Goal: Transaction & Acquisition: Purchase product/service

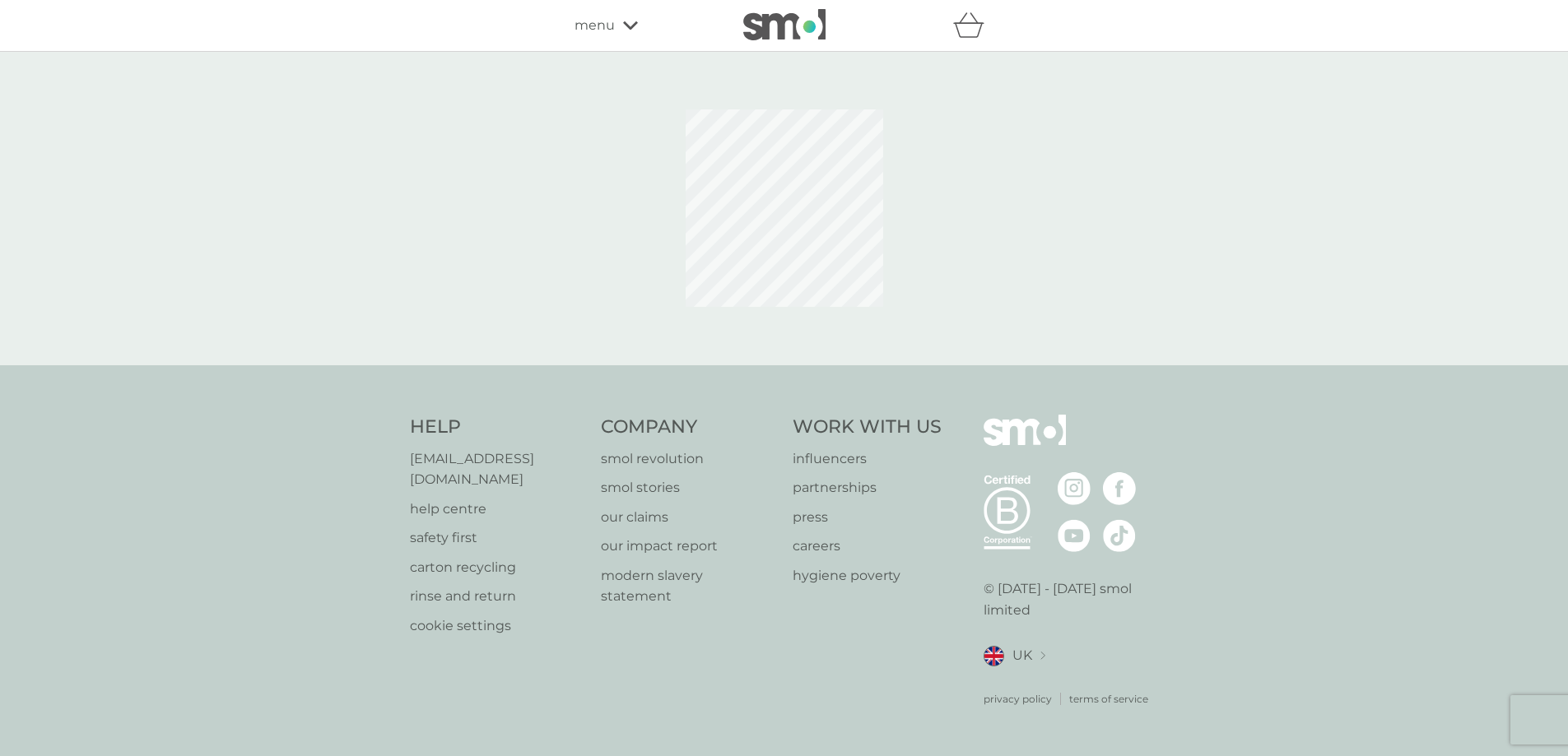
select select "119"
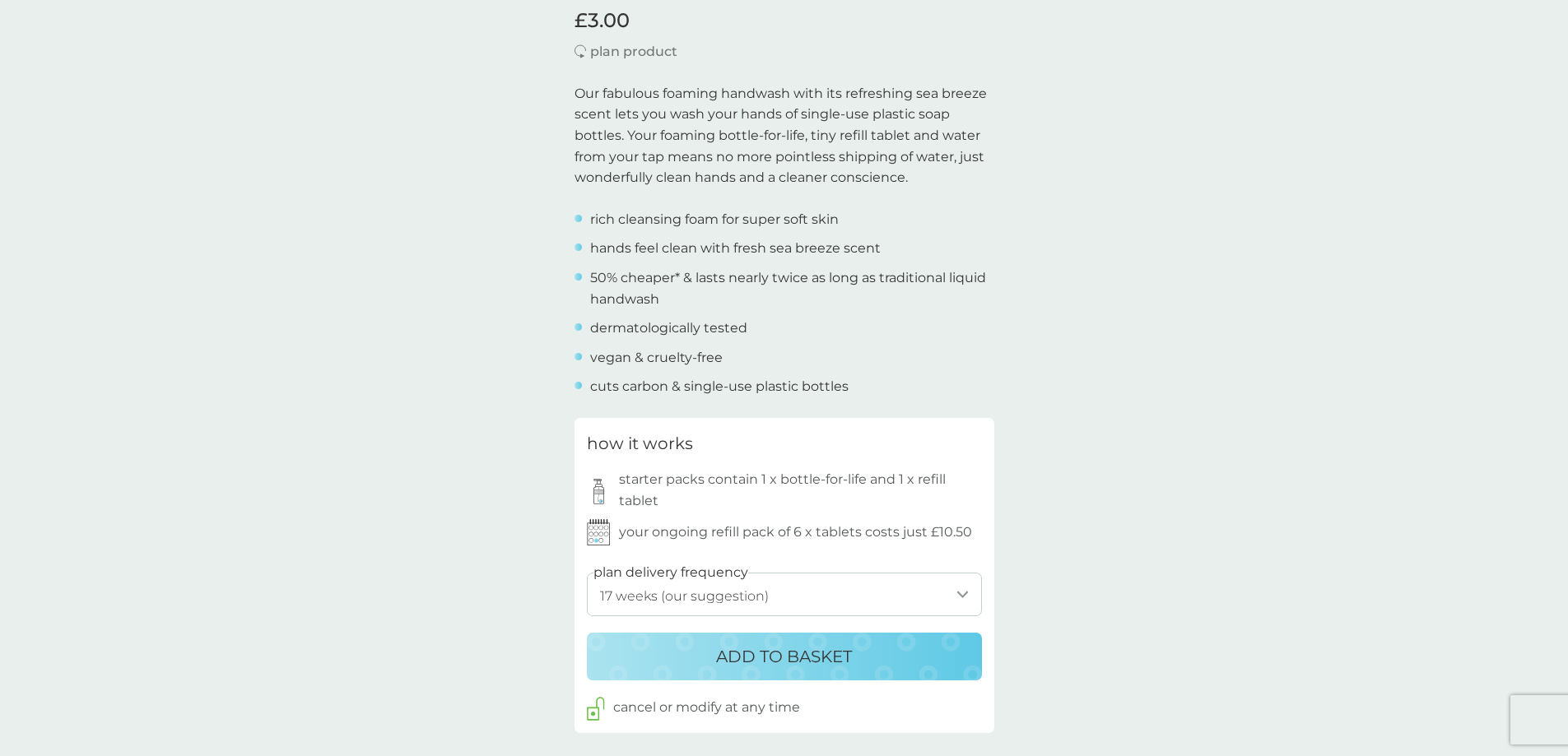
scroll to position [494, 0]
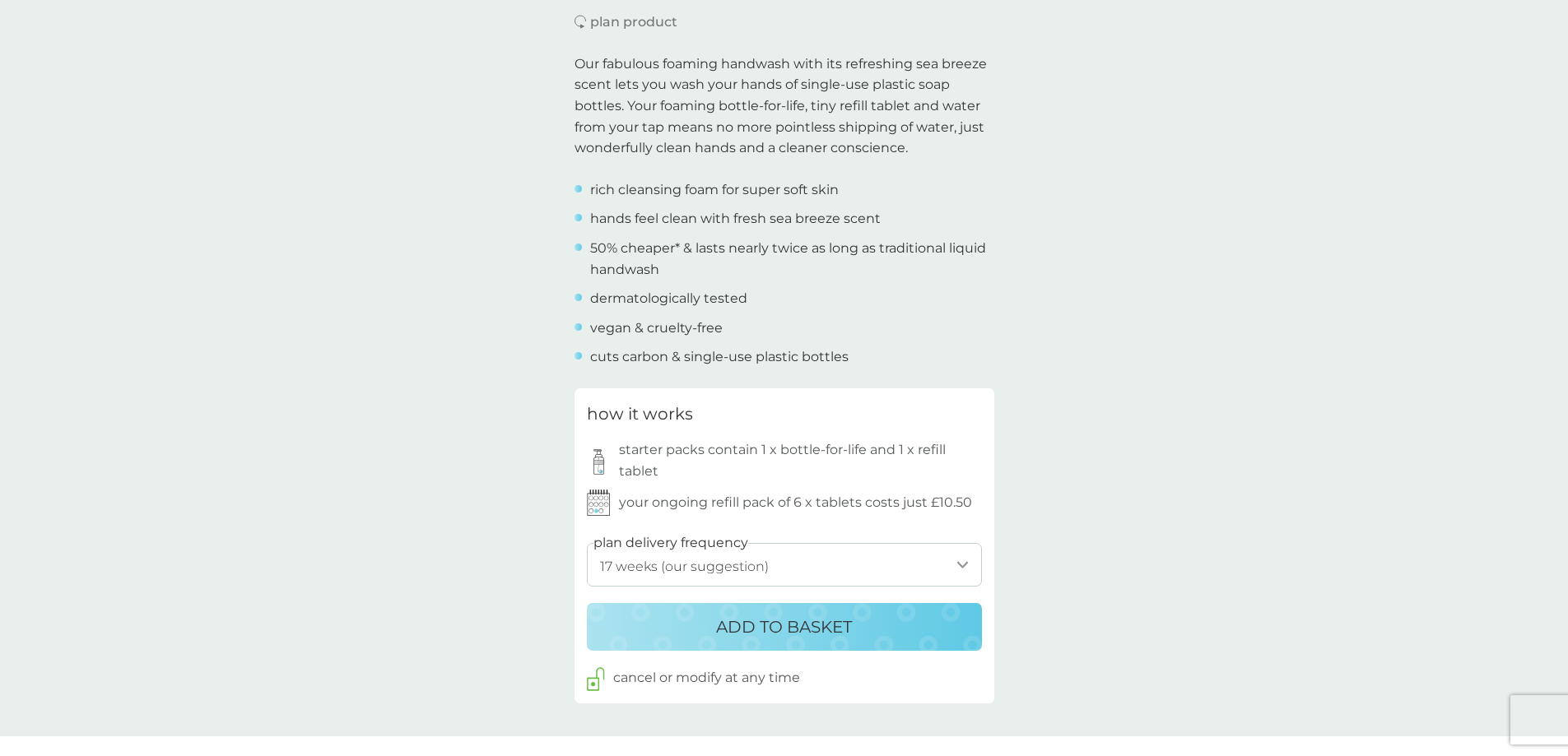
click at [826, 624] on p "ADD TO BASKET" at bounding box center [783, 628] width 135 height 26
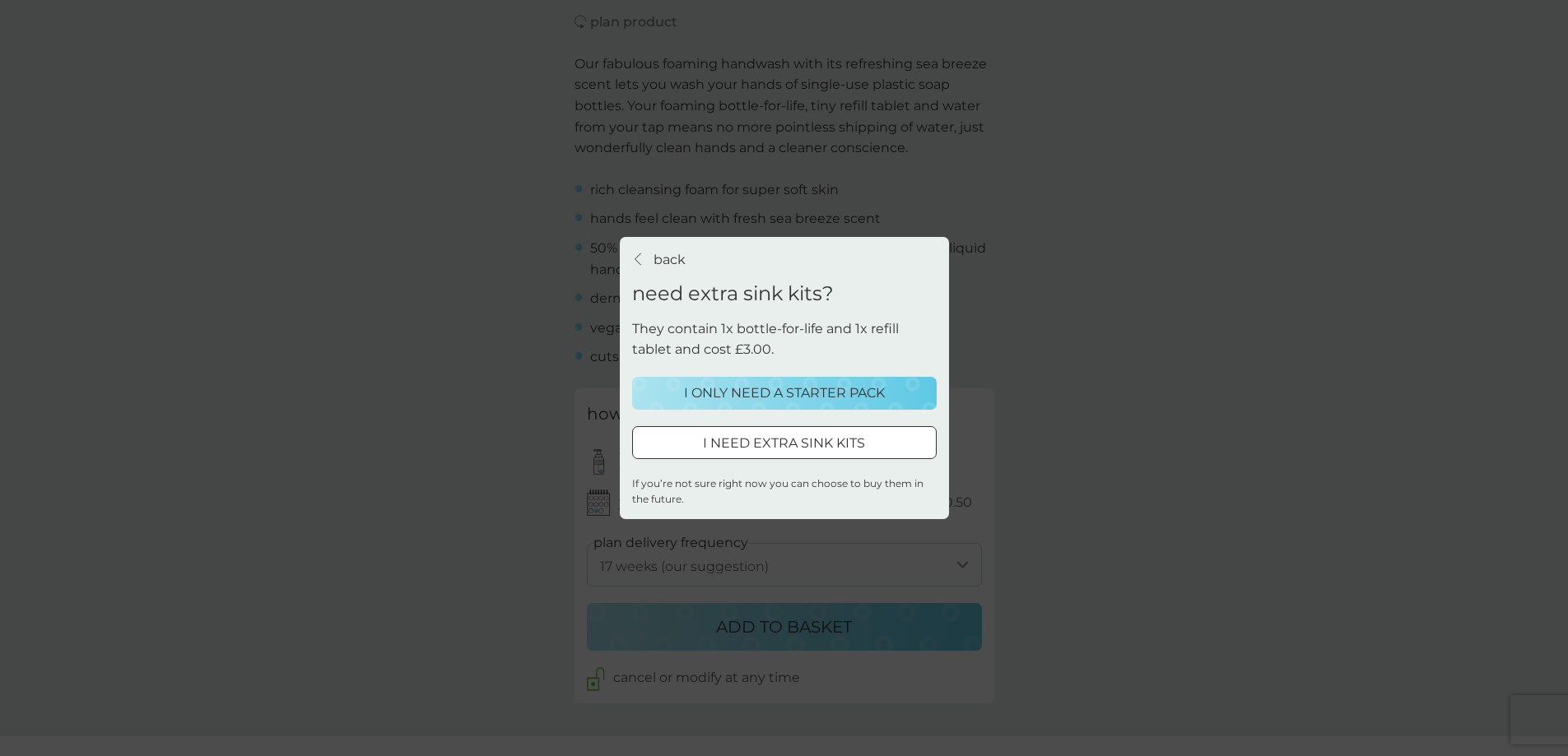
click at [786, 445] on div at bounding box center [785, 443] width 3 height 3
select select "119"
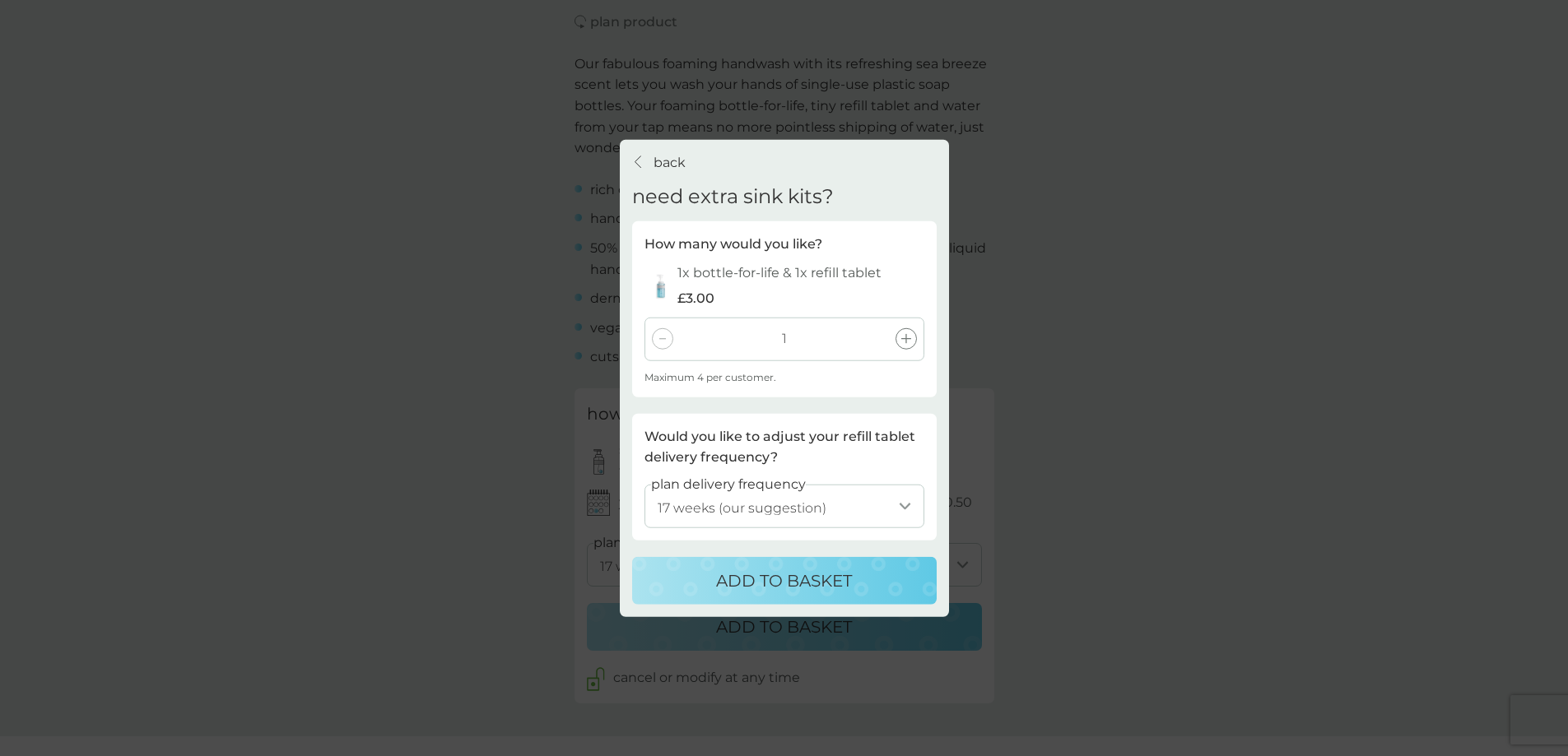
click at [802, 582] on p "ADD TO BASKET" at bounding box center [783, 581] width 135 height 26
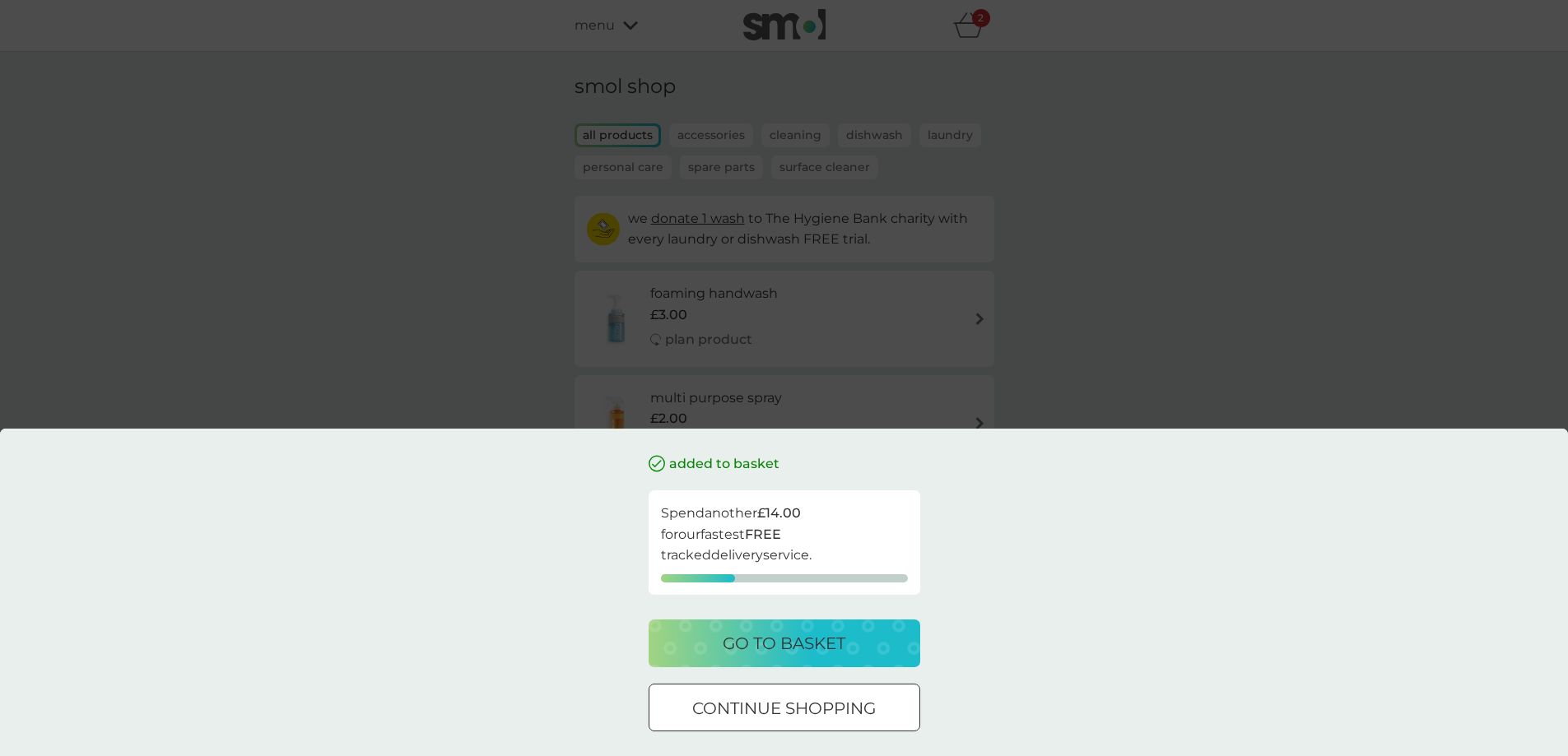
click at [791, 646] on p "go to basket" at bounding box center [784, 643] width 122 height 26
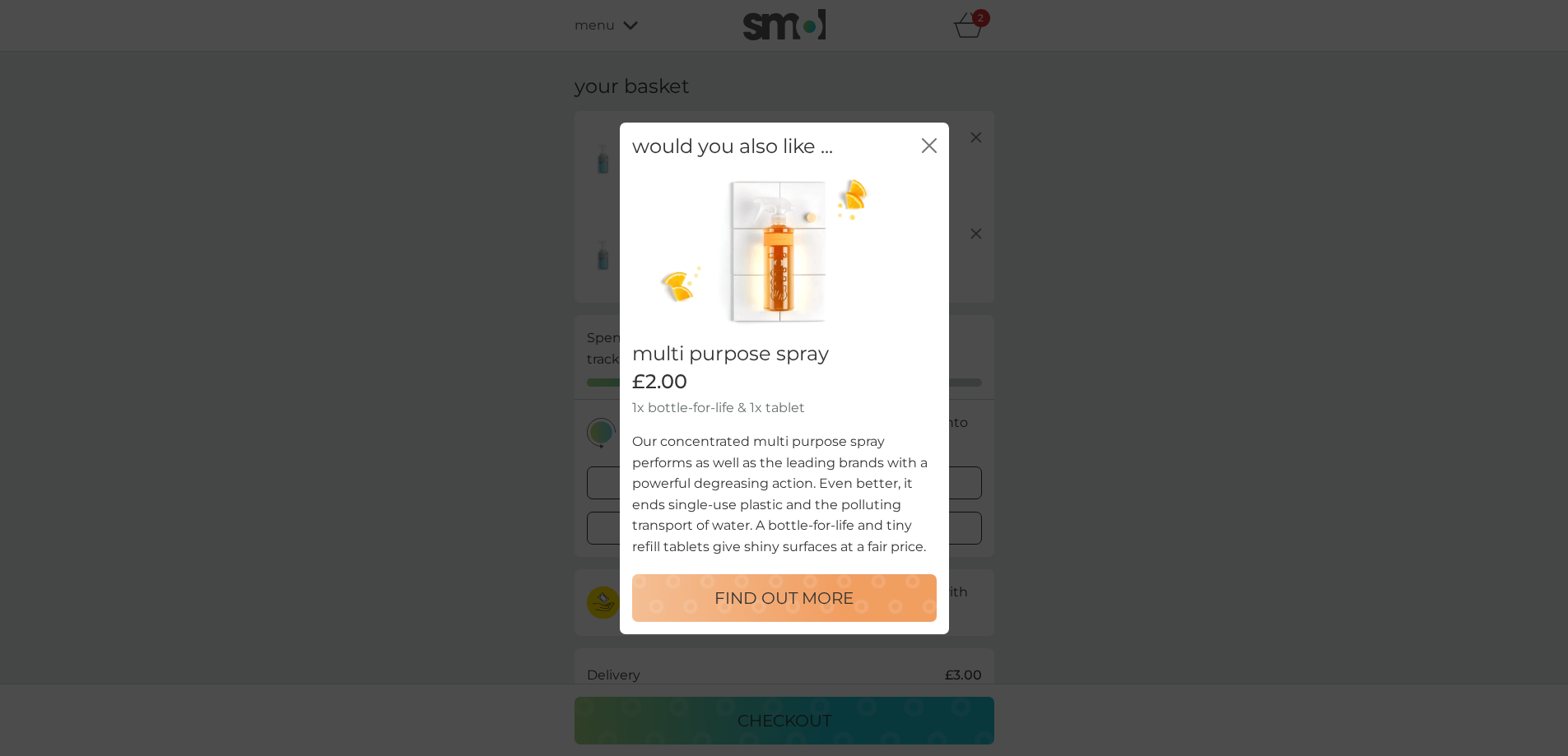
click at [929, 143] on icon "close" at bounding box center [929, 144] width 15 height 15
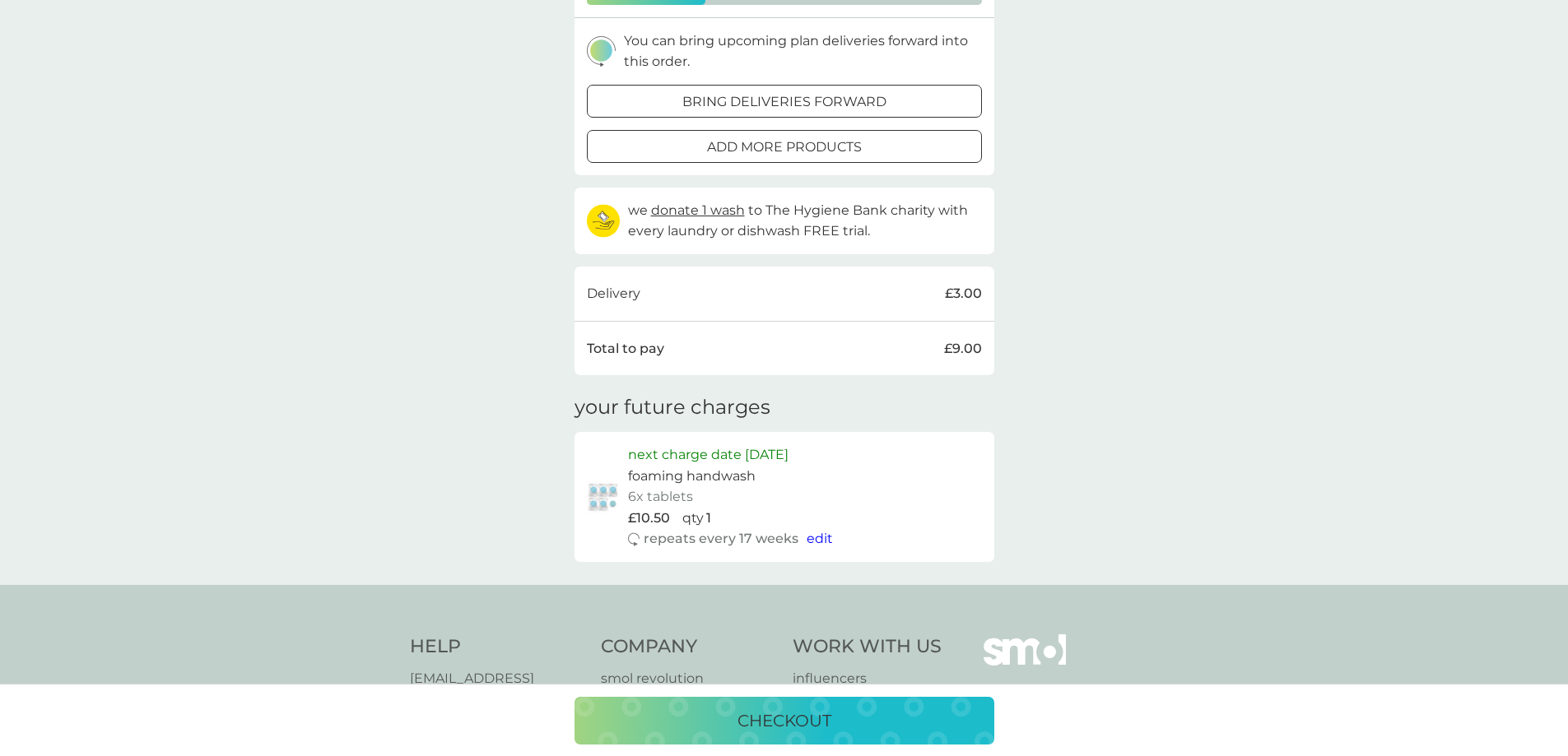
scroll to position [412, 0]
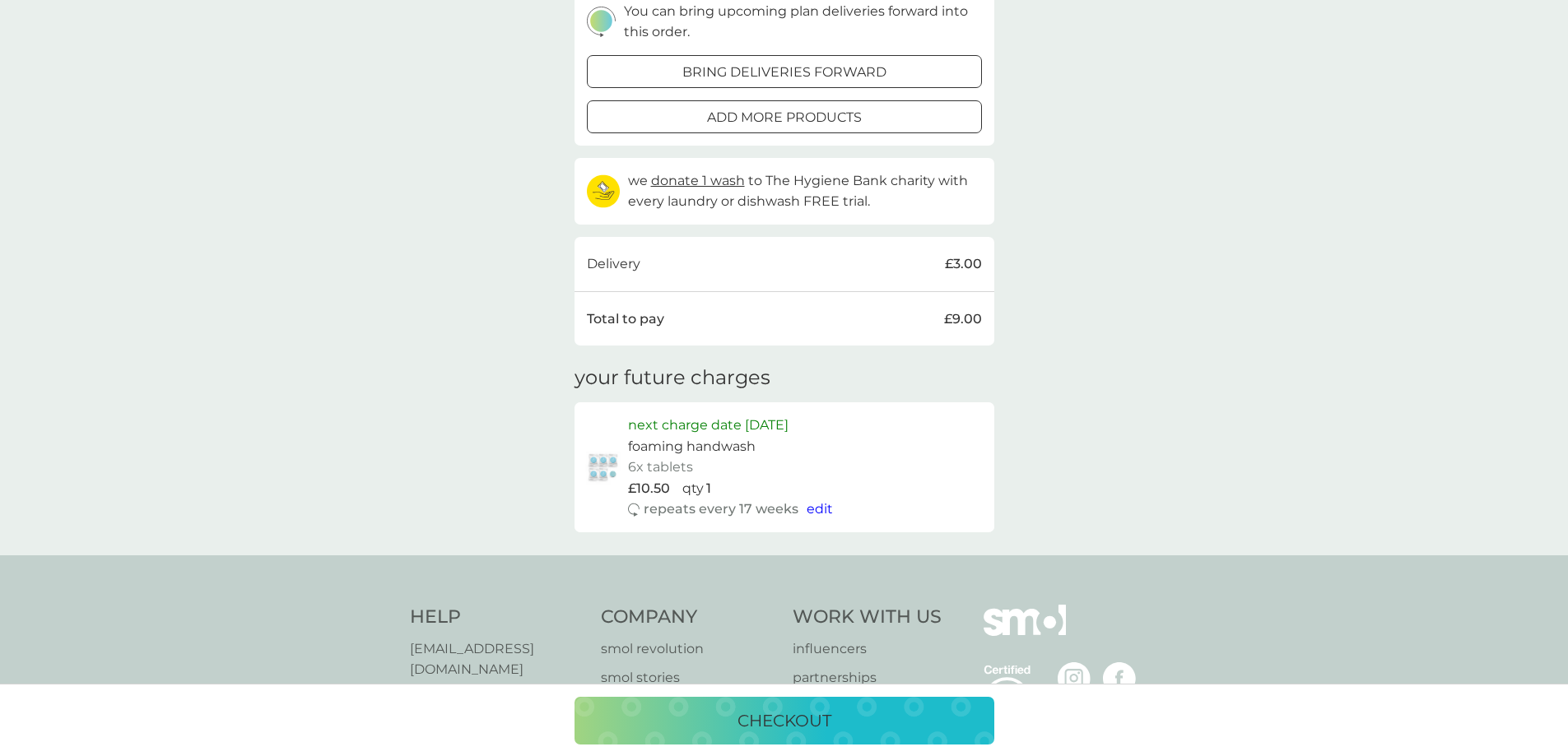
click at [769, 721] on p "checkout" at bounding box center [784, 721] width 94 height 26
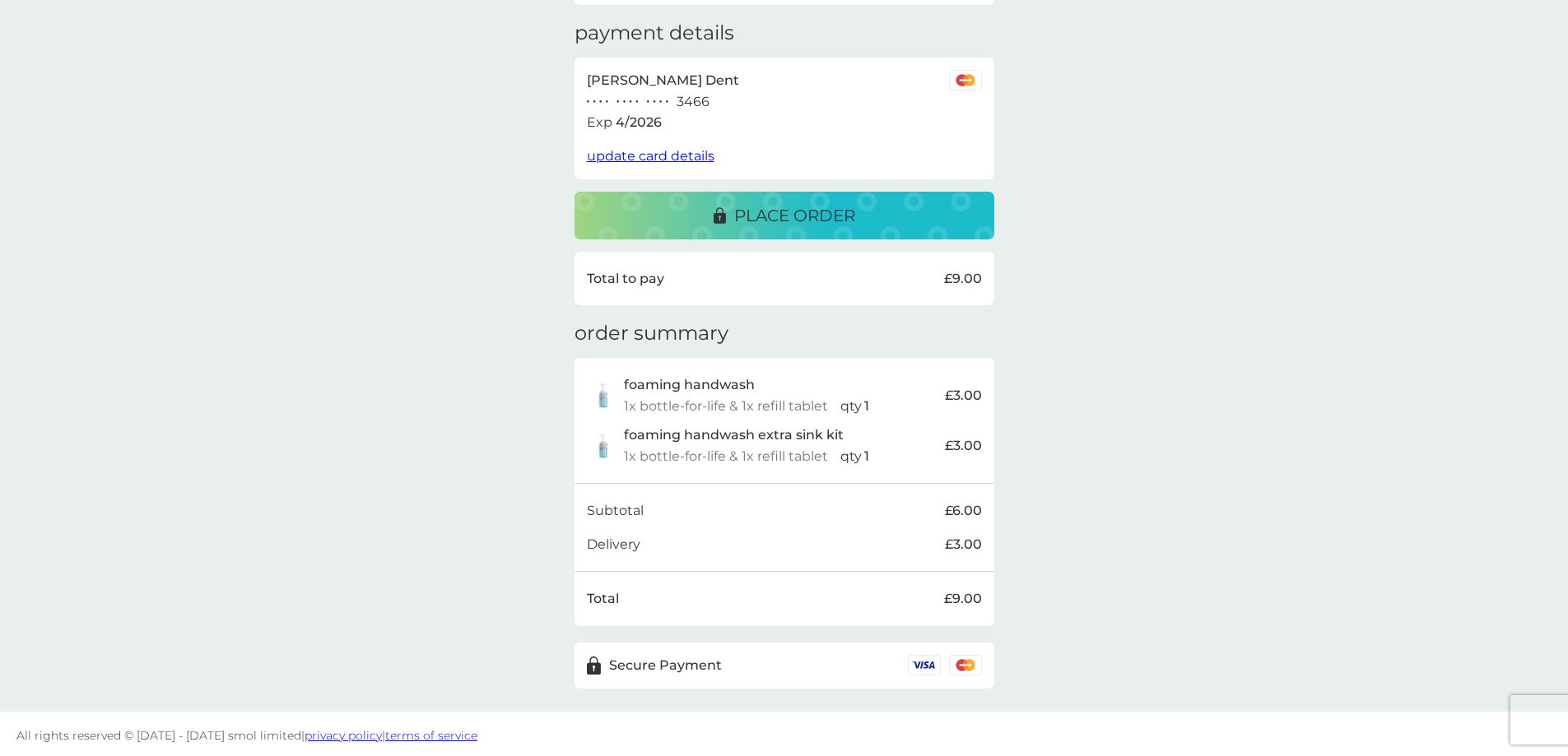
scroll to position [273, 0]
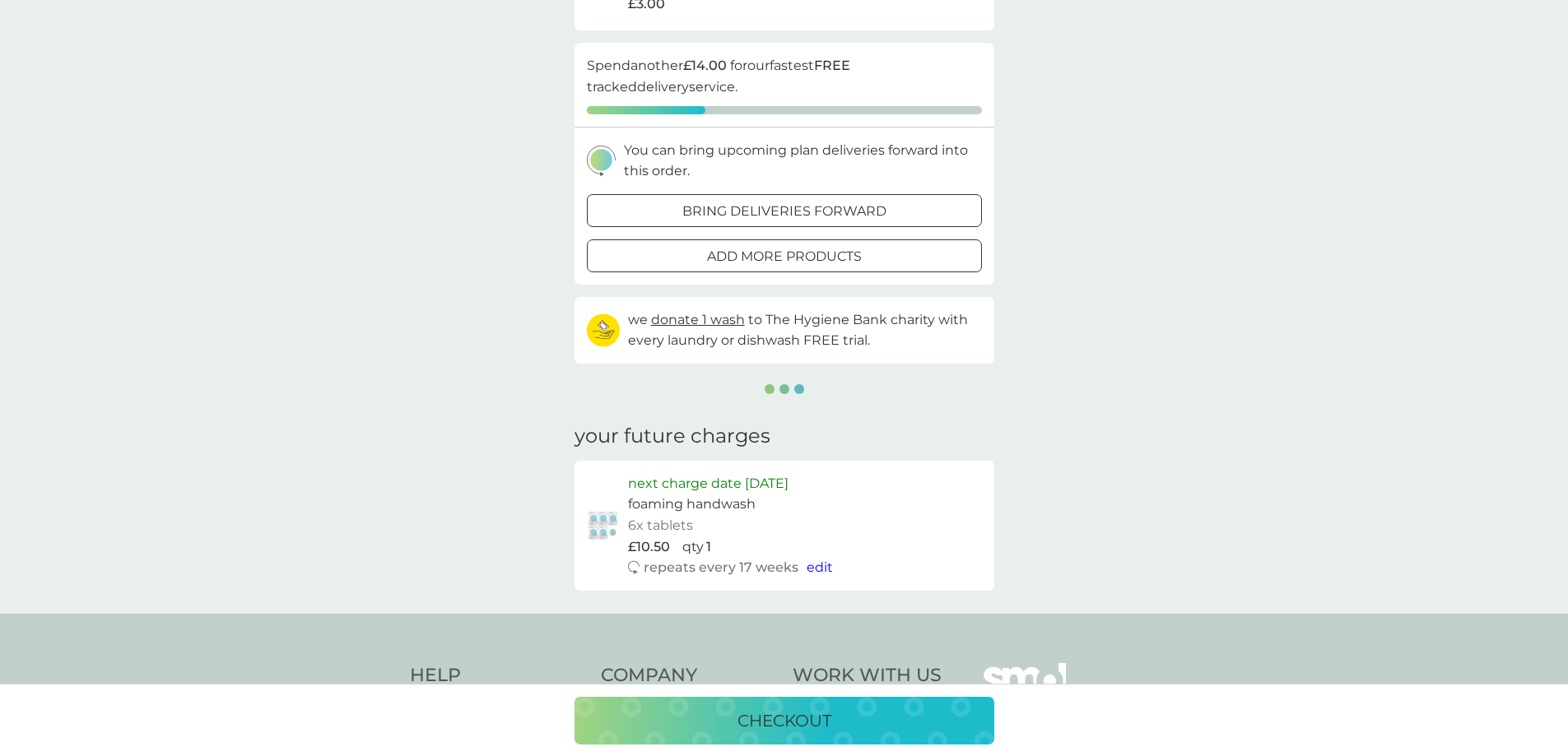
scroll to position [412, 0]
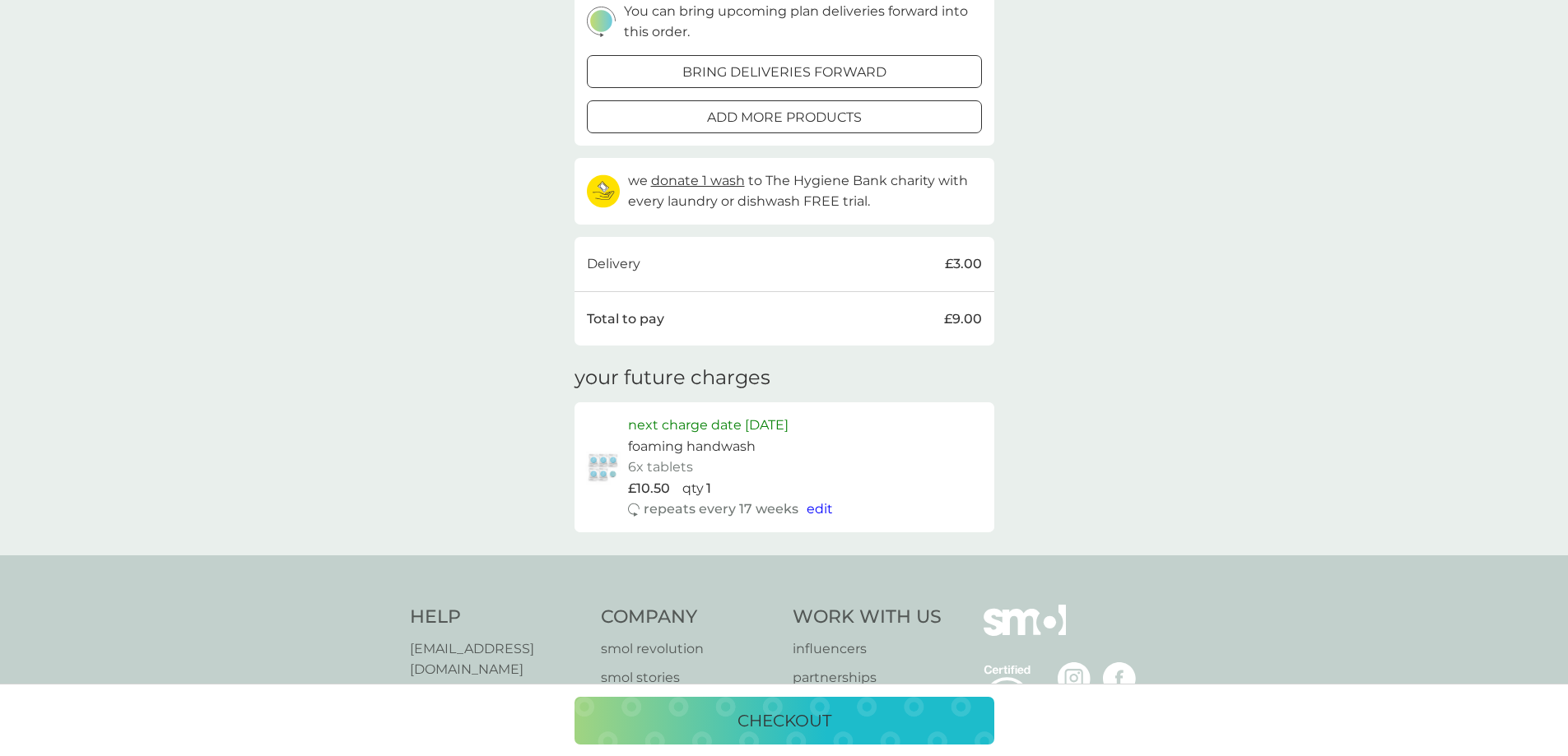
click at [835, 73] on p "bring deliveries forward" at bounding box center [785, 73] width 205 height 21
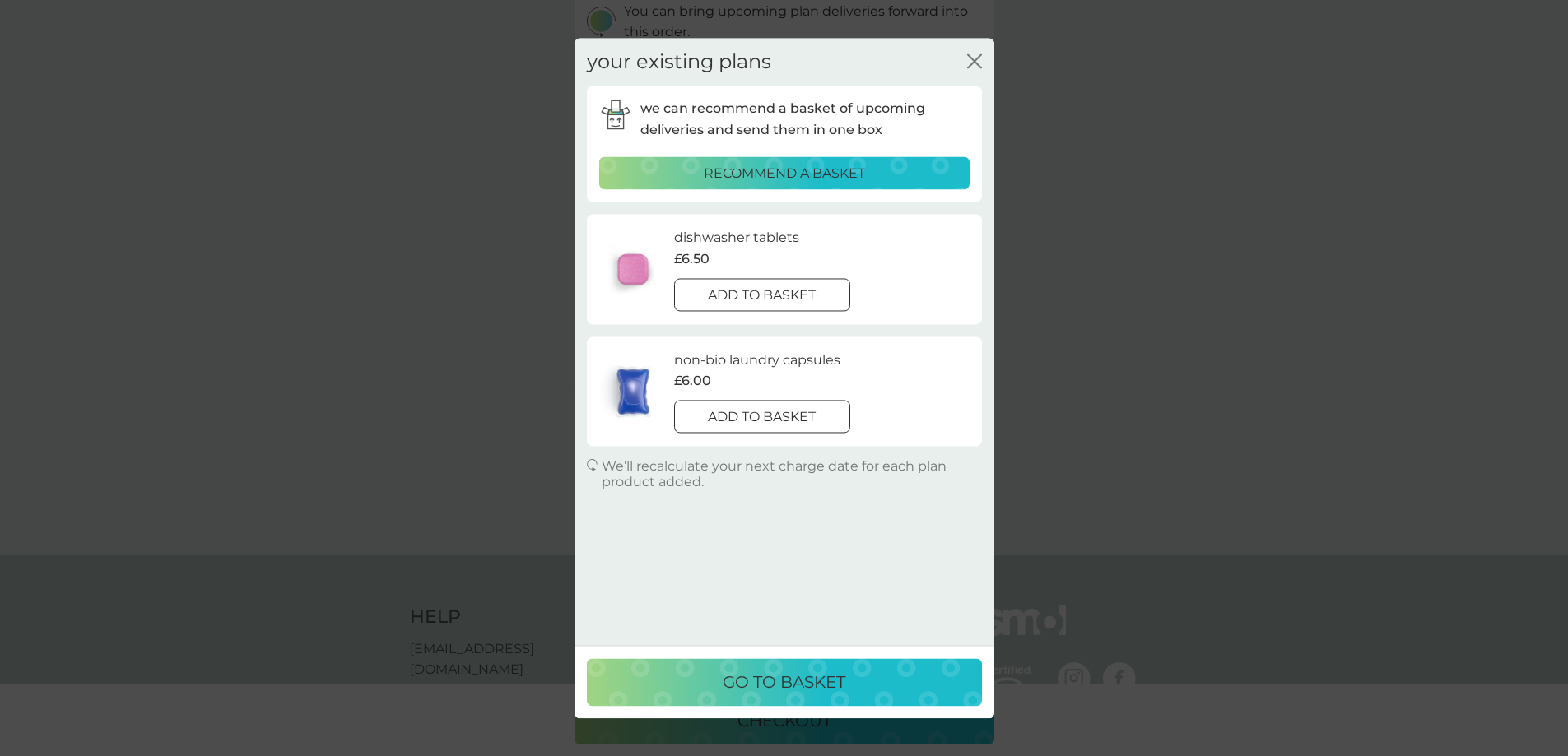
click at [776, 414] on div at bounding box center [762, 418] width 59 height 17
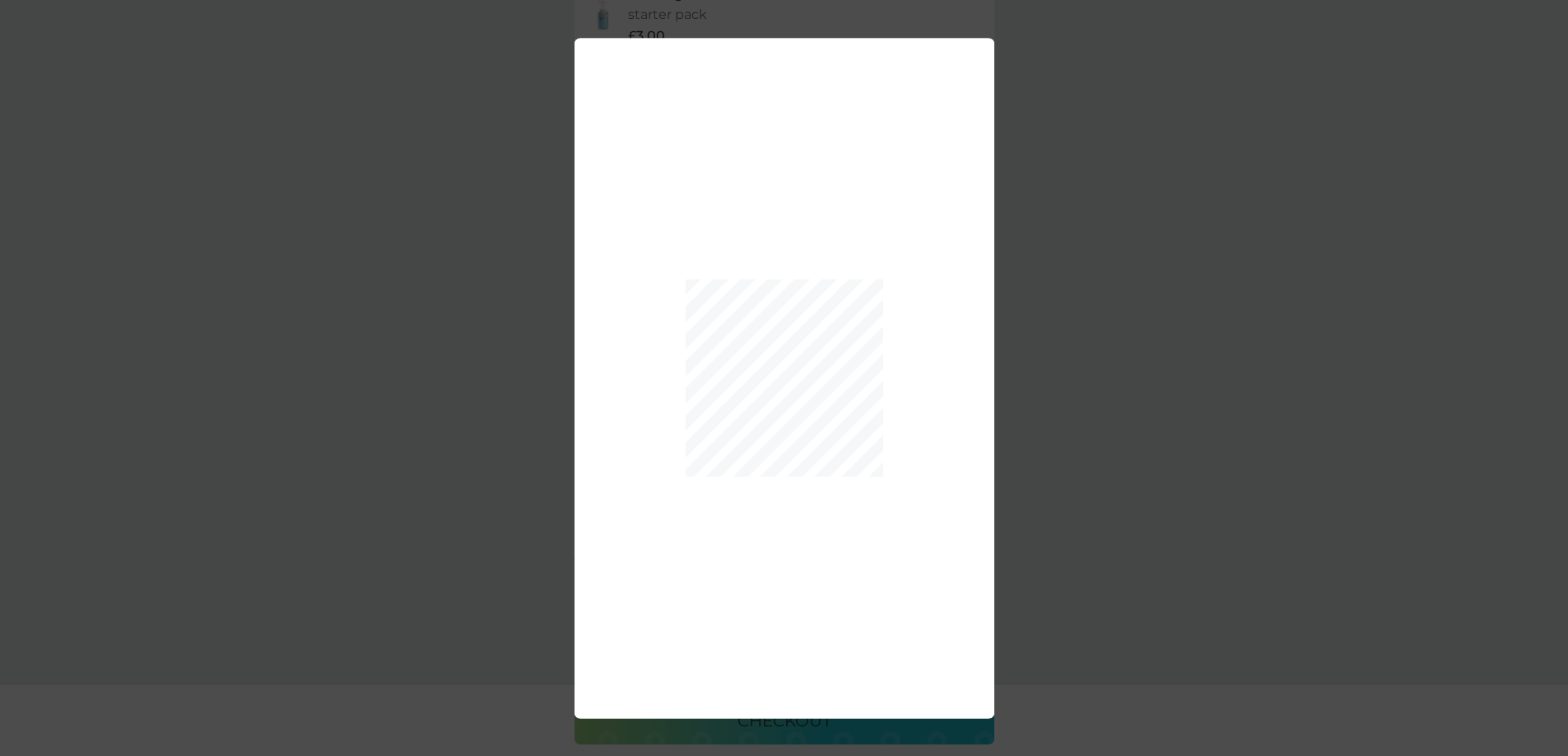
scroll to position [583, 0]
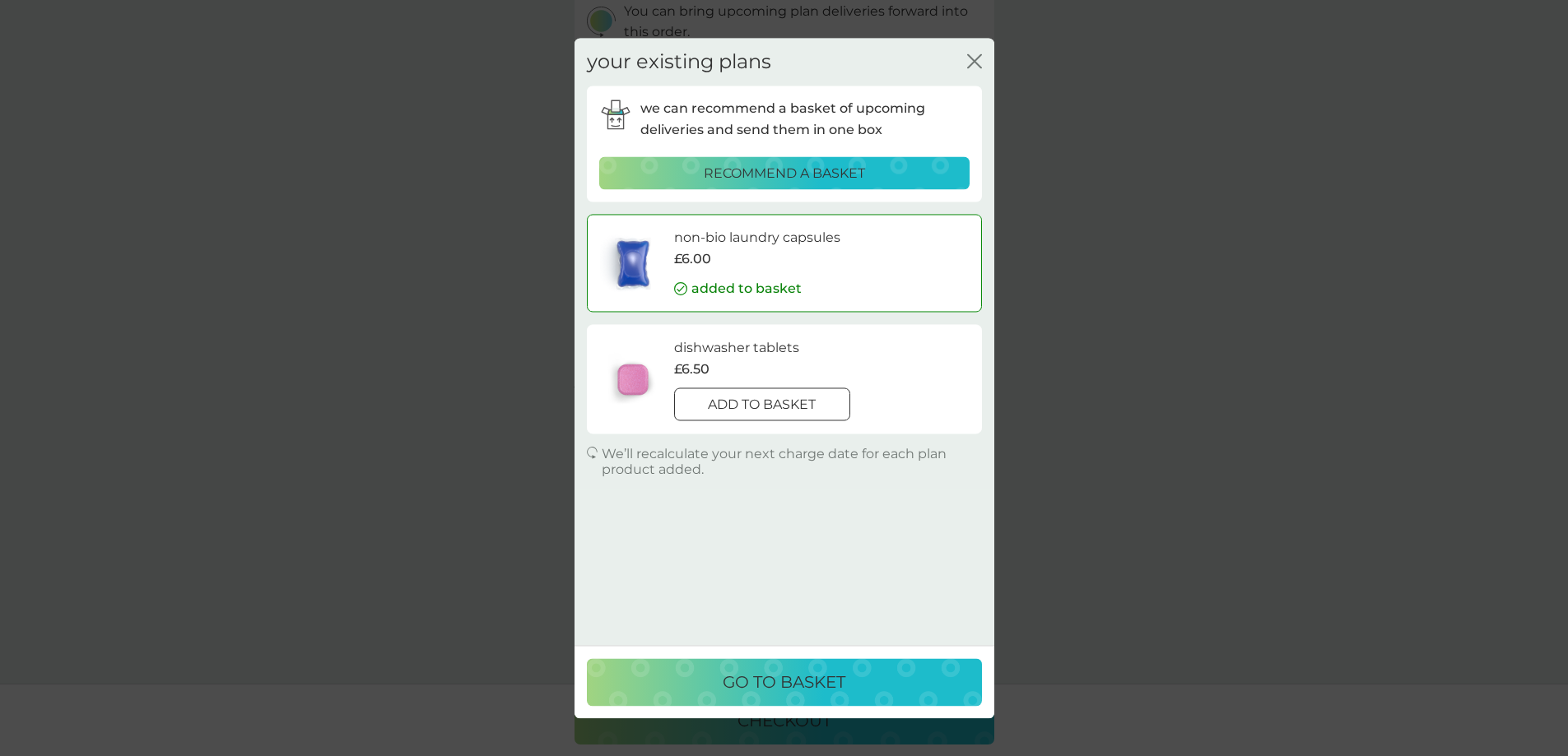
click at [763, 403] on div at bounding box center [761, 405] width 4 height 4
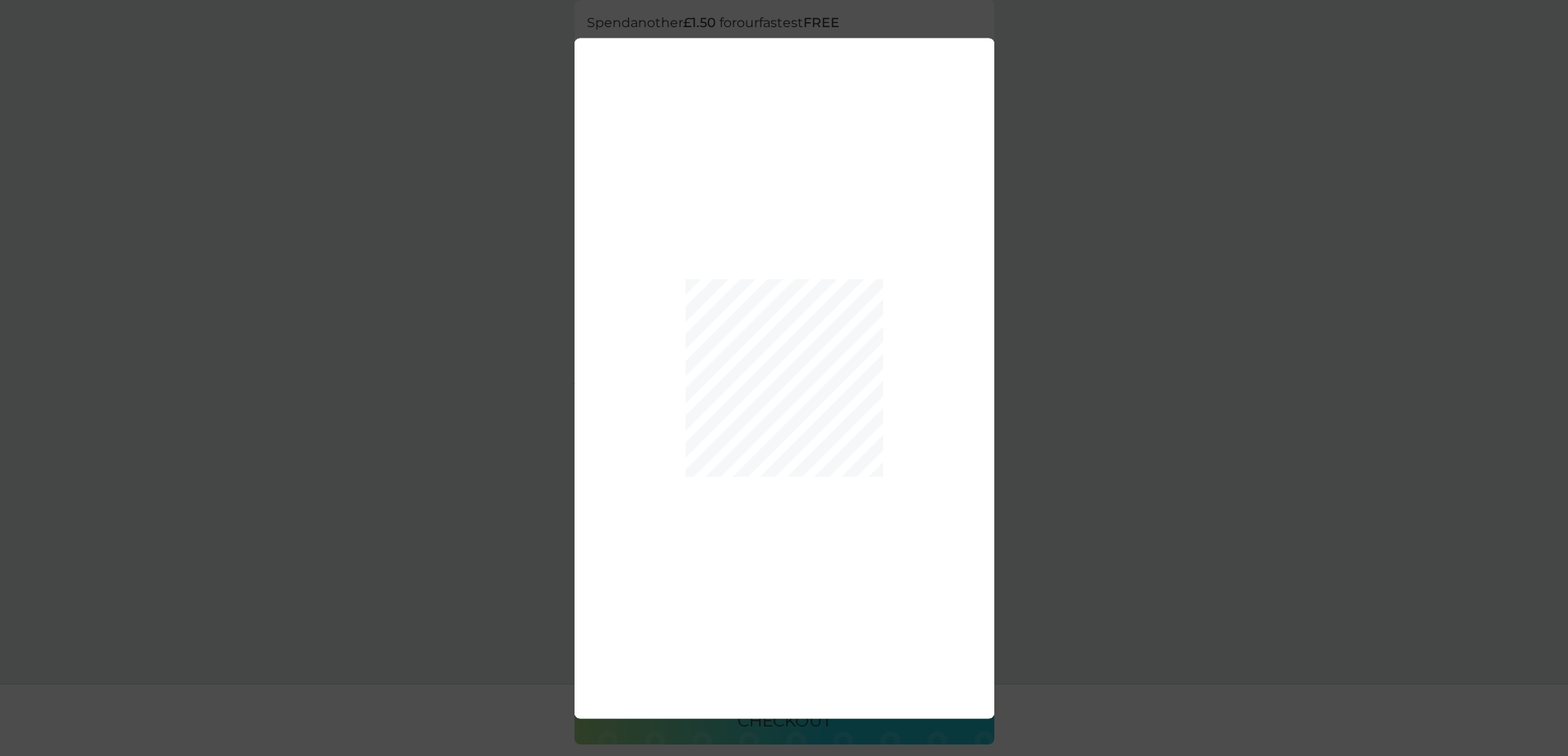
scroll to position [678, 0]
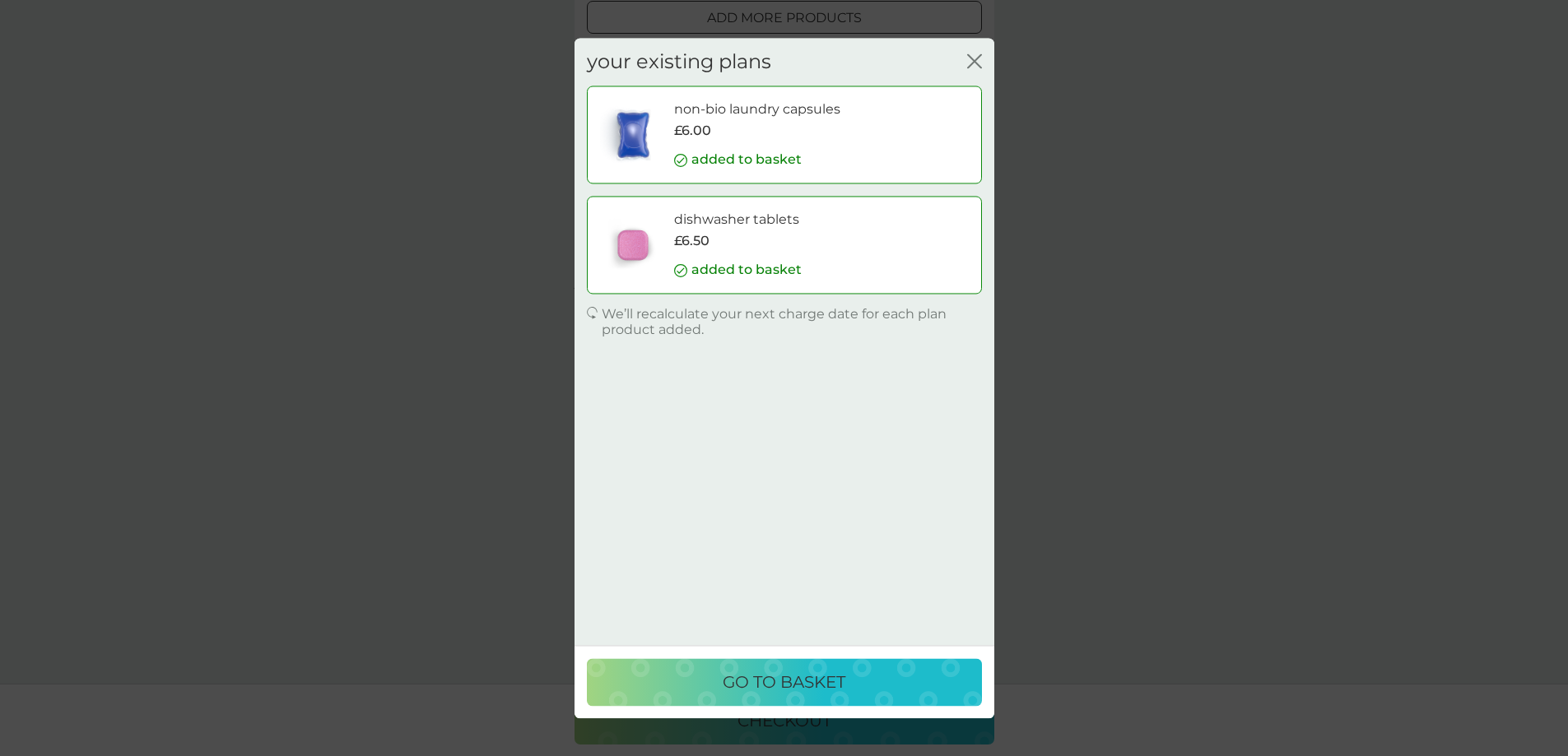
click at [817, 694] on p "go to basket" at bounding box center [784, 683] width 122 height 26
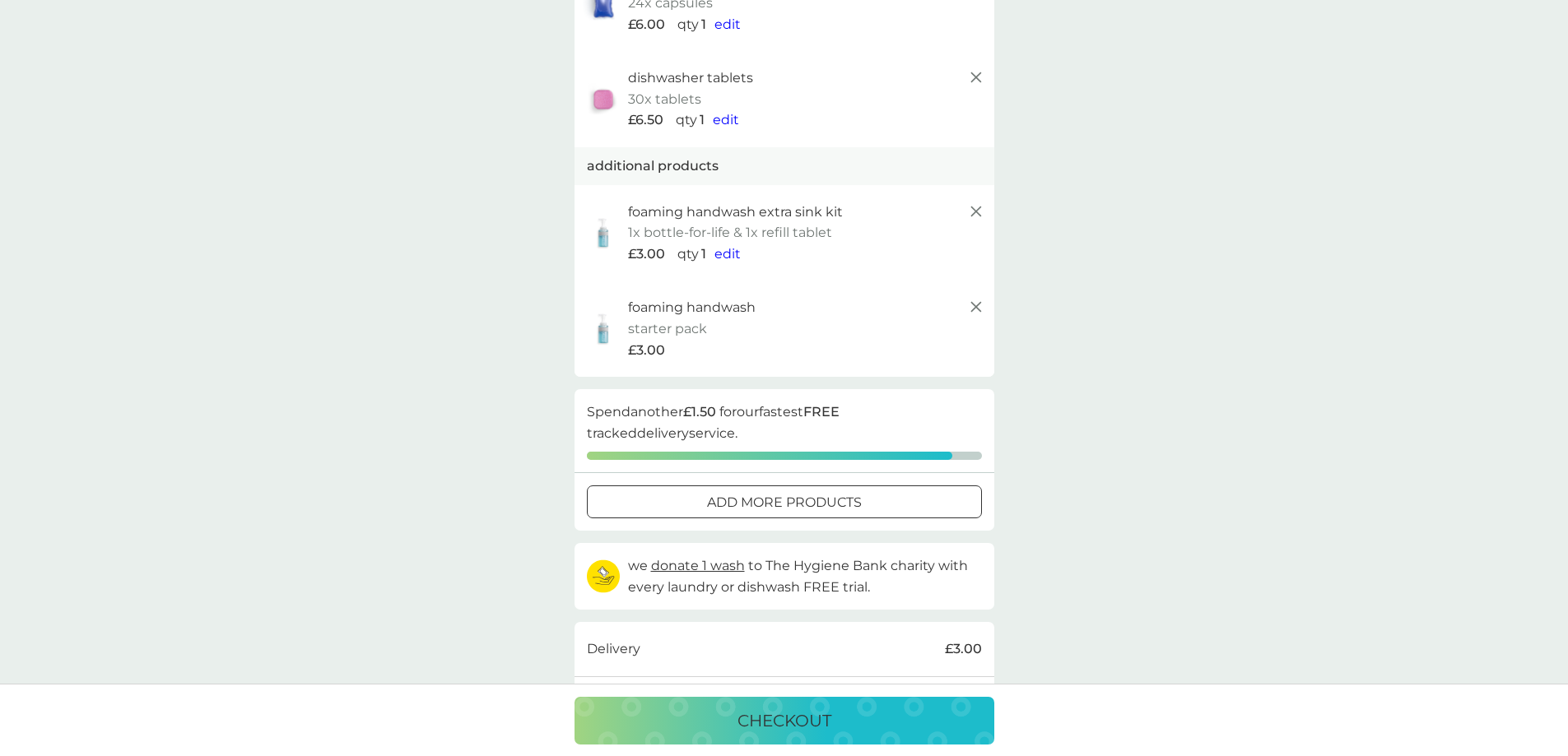
scroll to position [184, 0]
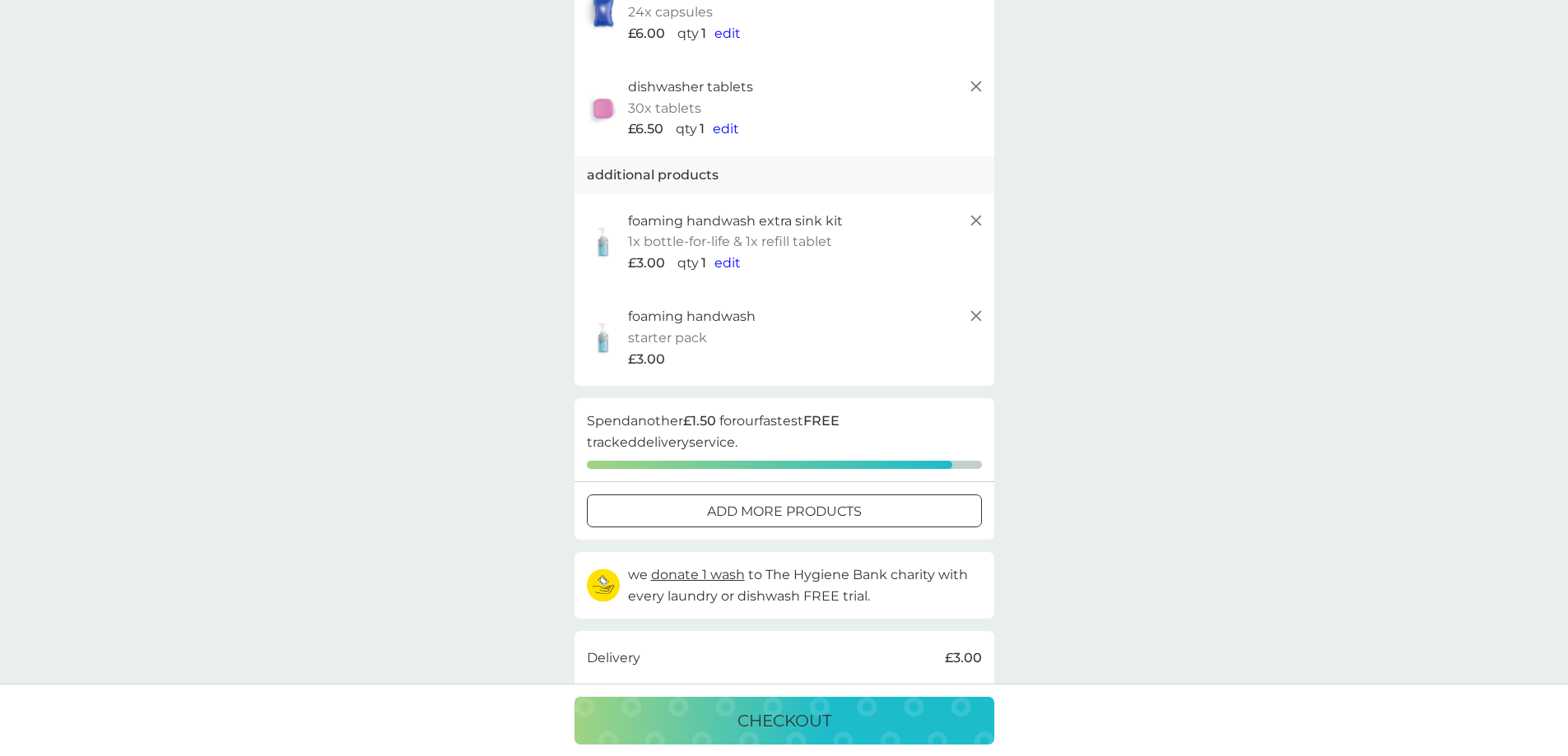
click at [782, 513] on div at bounding box center [785, 512] width 59 height 17
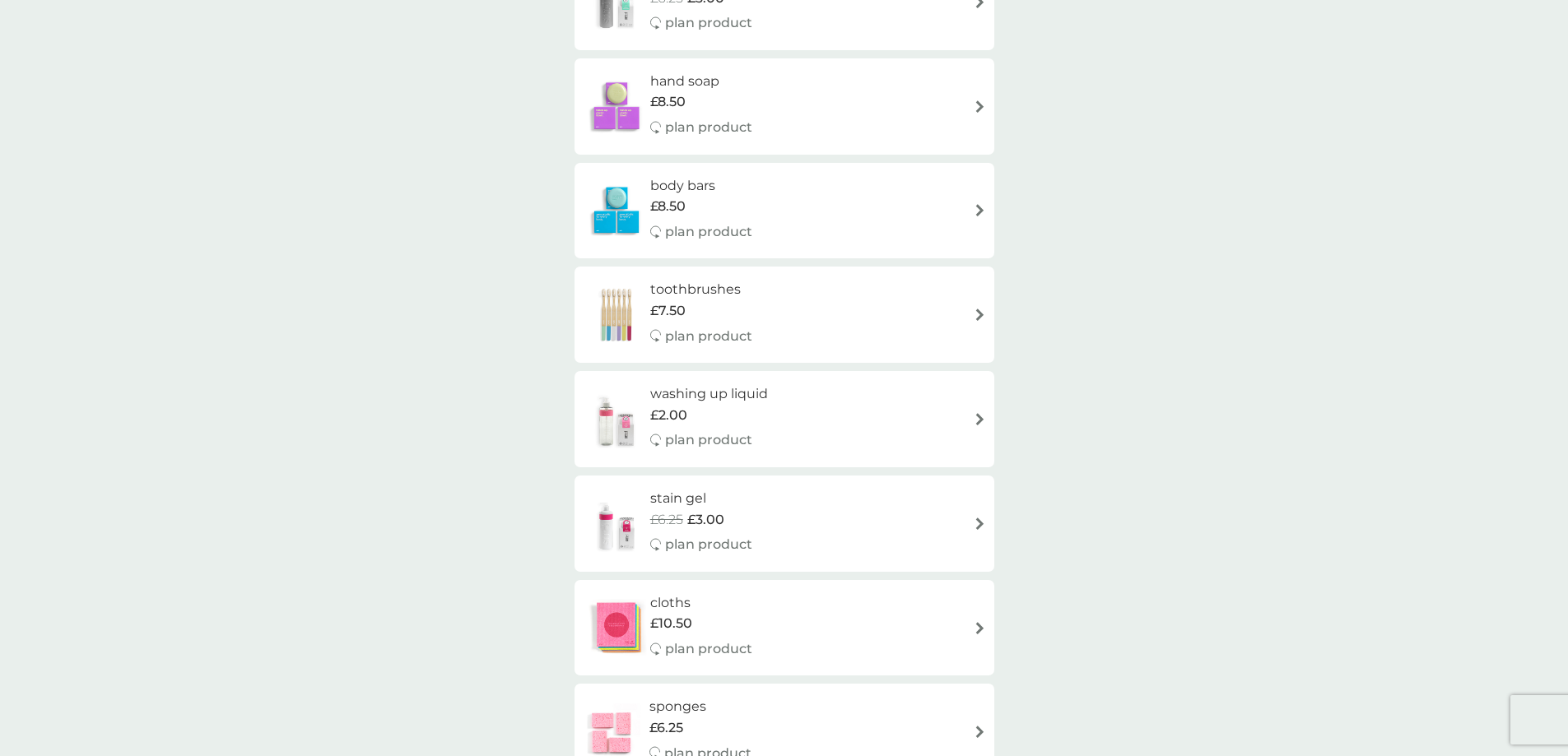
scroll to position [1399, 0]
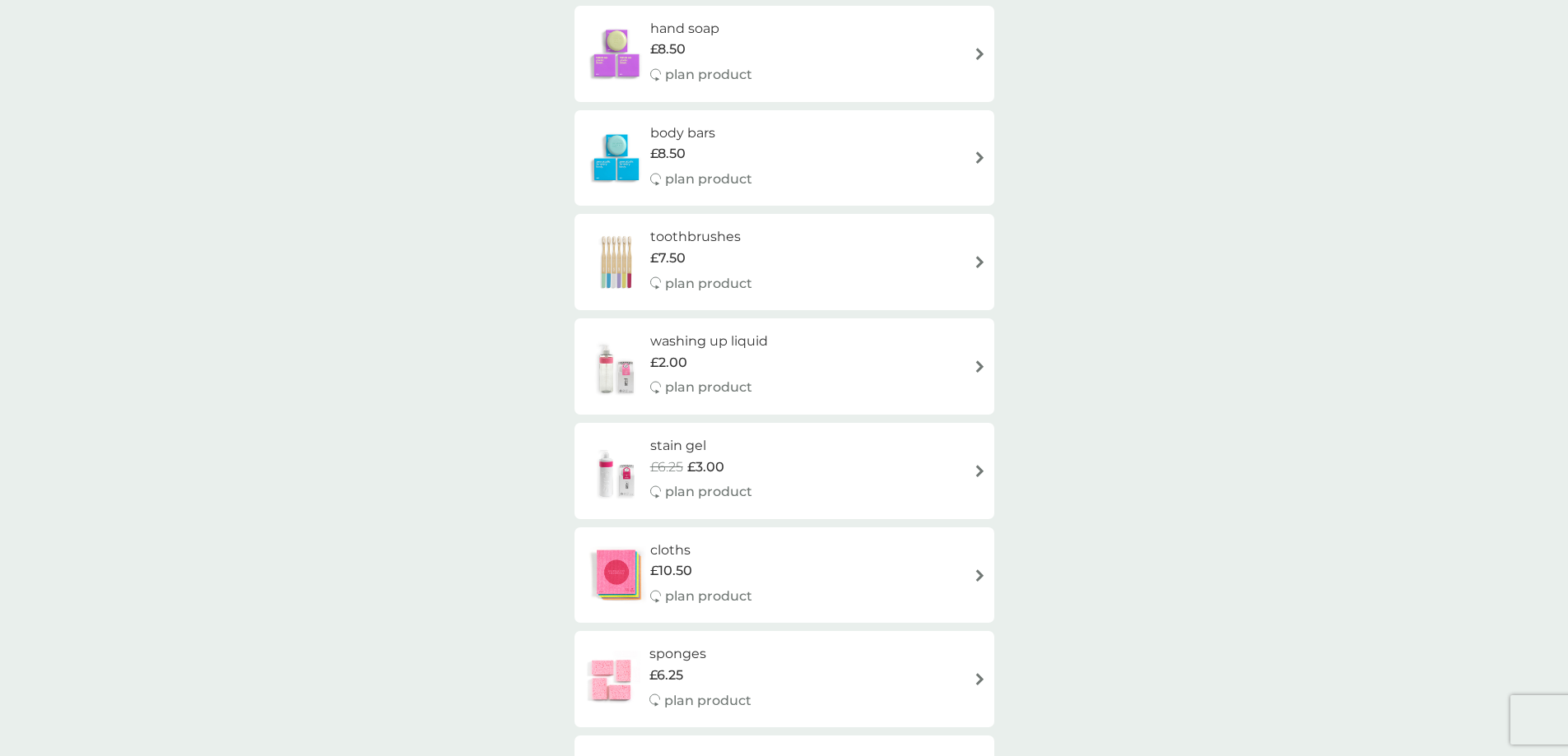
click at [803, 262] on div "toothbrushes £7.50 plan product" at bounding box center [784, 262] width 403 height 72
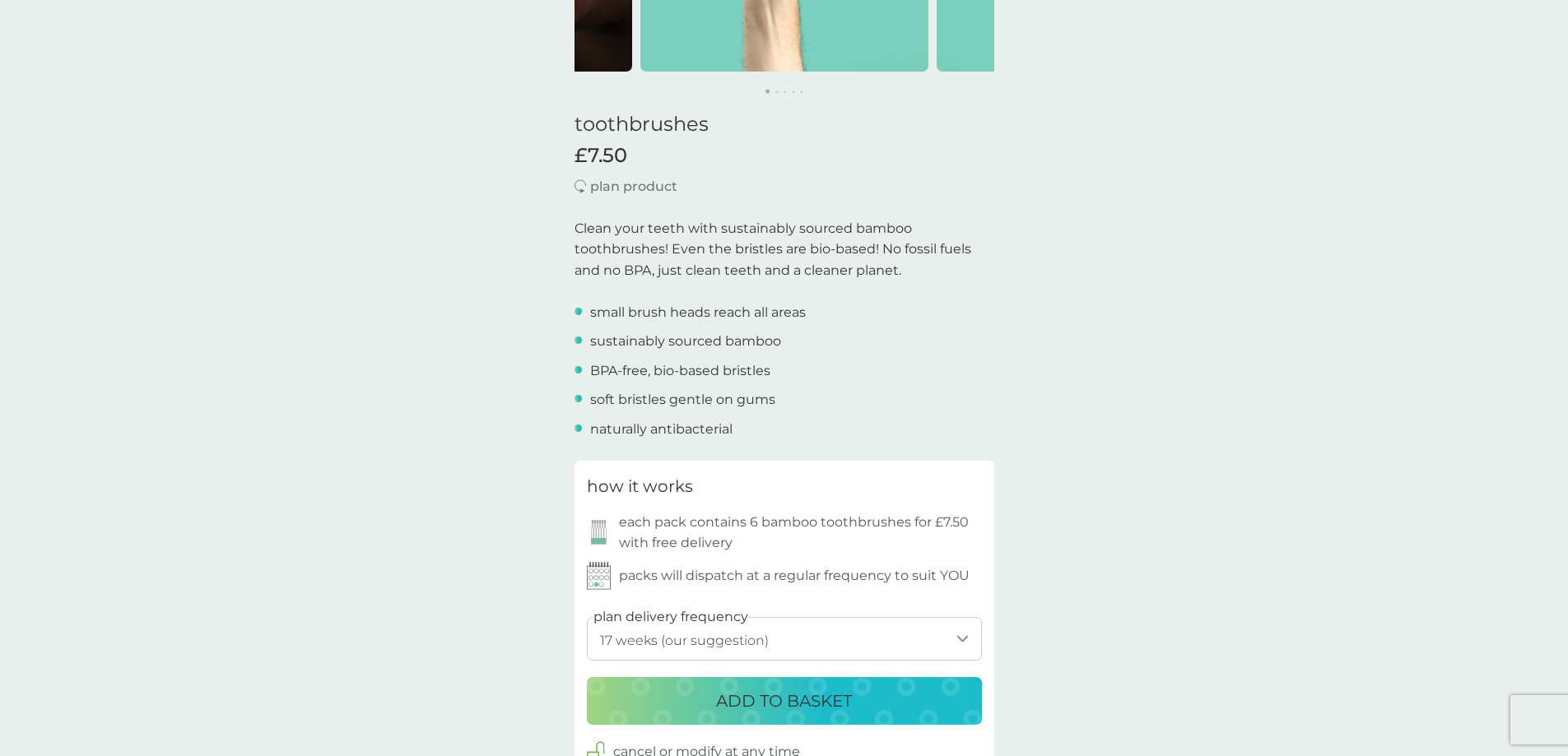
scroll to position [412, 0]
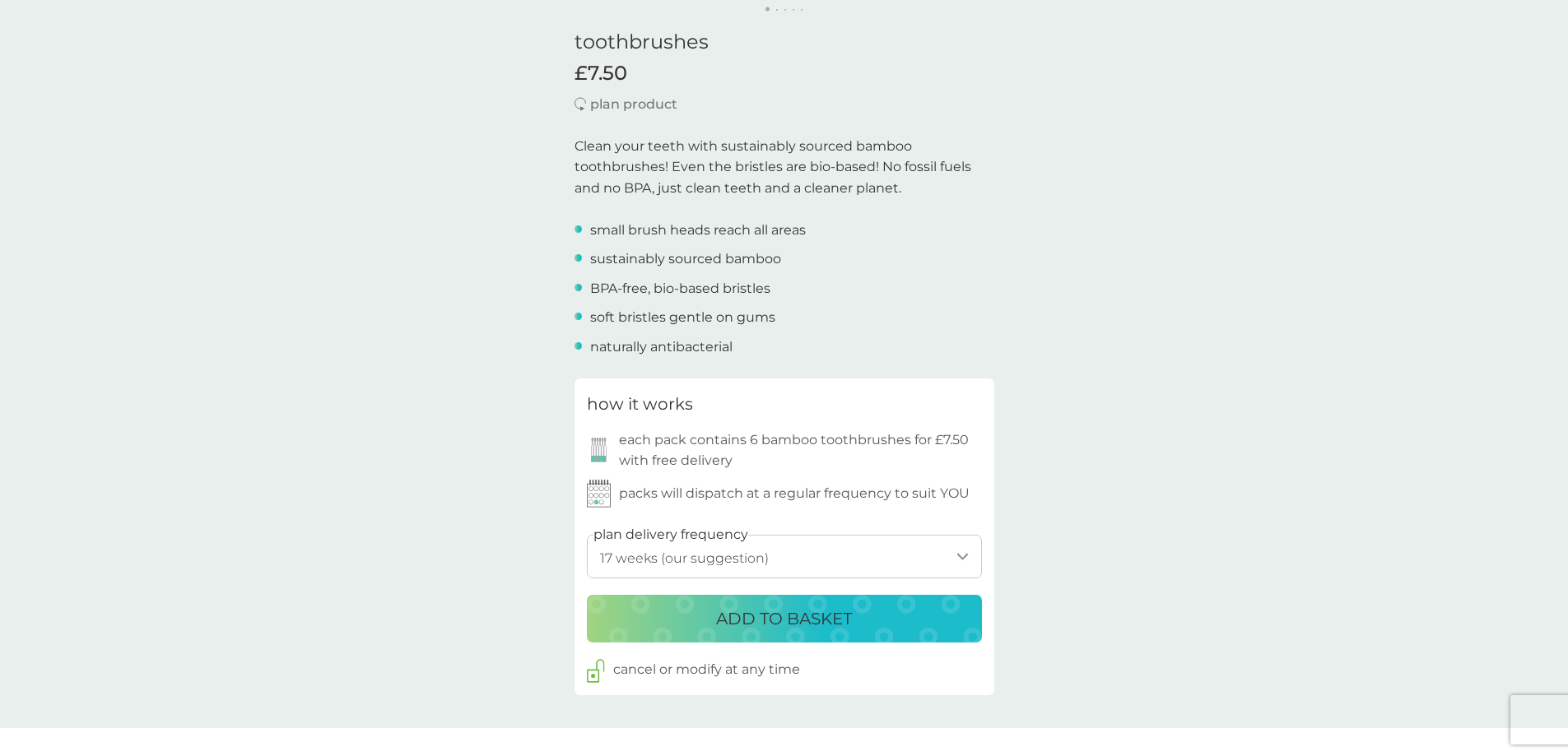
click at [948, 560] on select "1 week 2 weeks 3 weeks 4 weeks 5 weeks 6 weeks 7 weeks 8 weeks 9 weeks 10 weeks…" at bounding box center [784, 557] width 395 height 44
select select "245"
click at [586, 535] on select "1 week 2 weeks 3 weeks 4 weeks 5 weeks 6 weeks 7 weeks 8 weeks 9 weeks 10 weeks…" at bounding box center [784, 557] width 395 height 44
click at [769, 614] on p "ADD TO BASKET" at bounding box center [783, 619] width 135 height 26
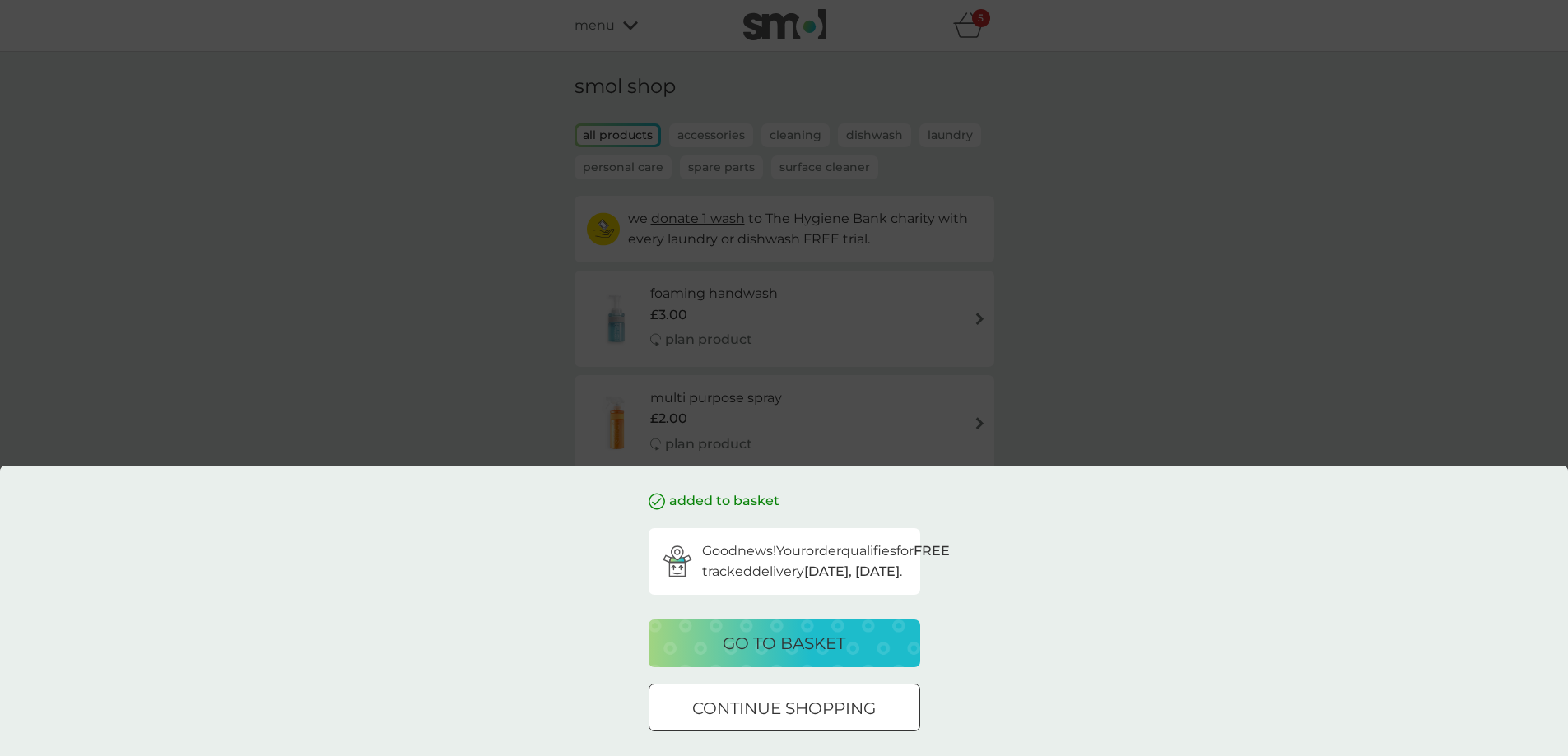
click at [783, 632] on p "go to basket" at bounding box center [784, 643] width 122 height 26
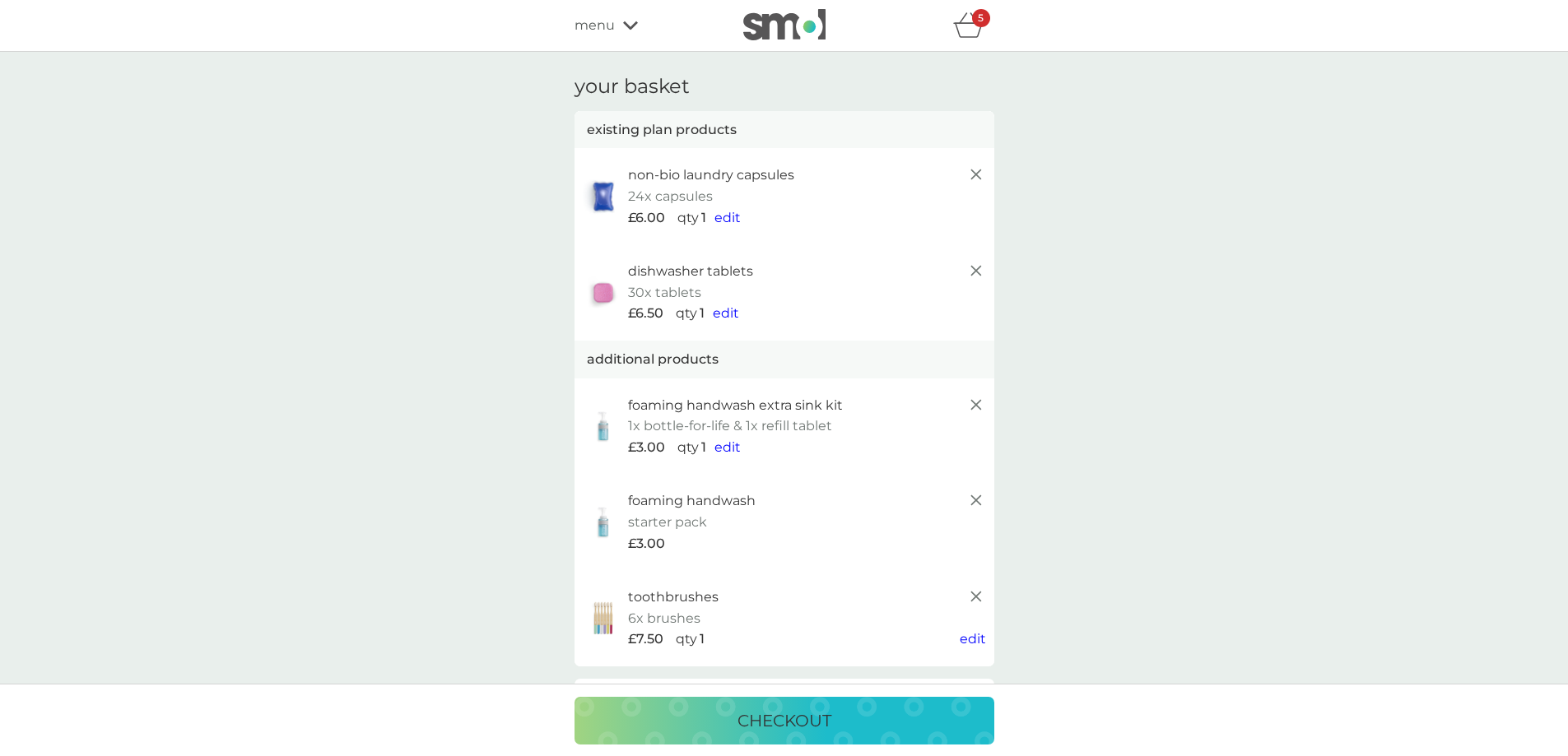
click at [972, 170] on line at bounding box center [975, 174] width 10 height 10
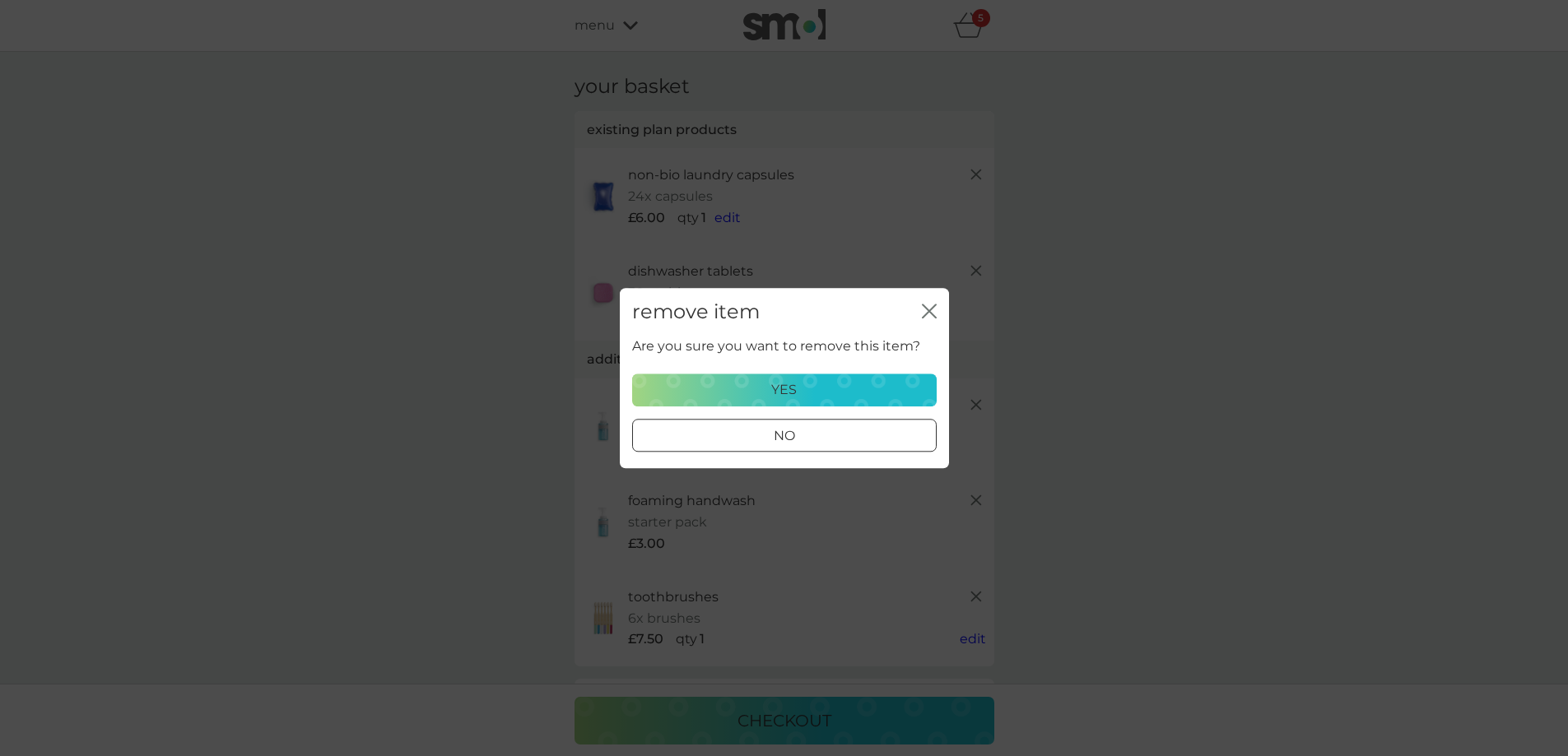
click at [860, 382] on div "yes" at bounding box center [784, 390] width 283 height 21
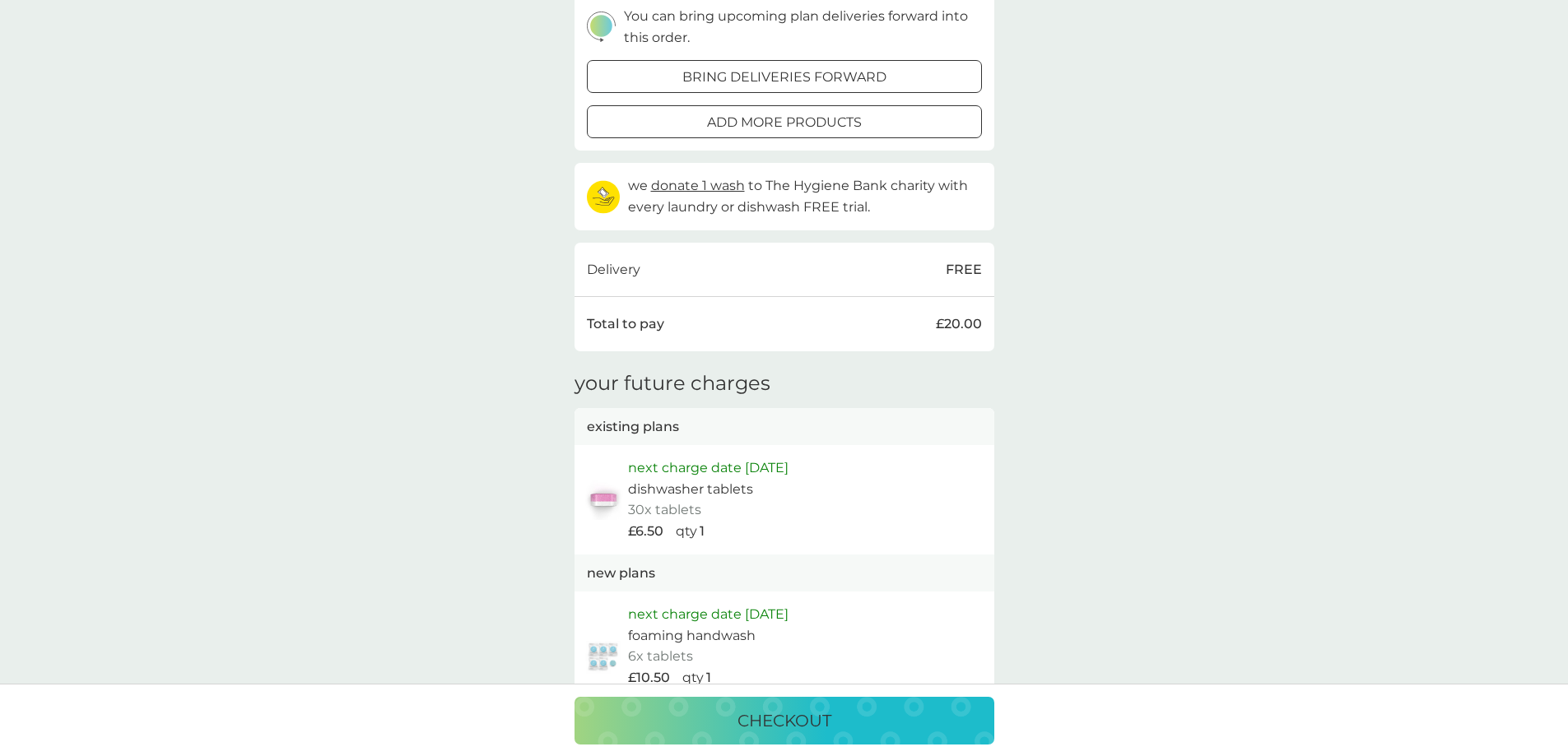
scroll to position [658, 0]
click at [793, 715] on p "checkout" at bounding box center [784, 721] width 94 height 26
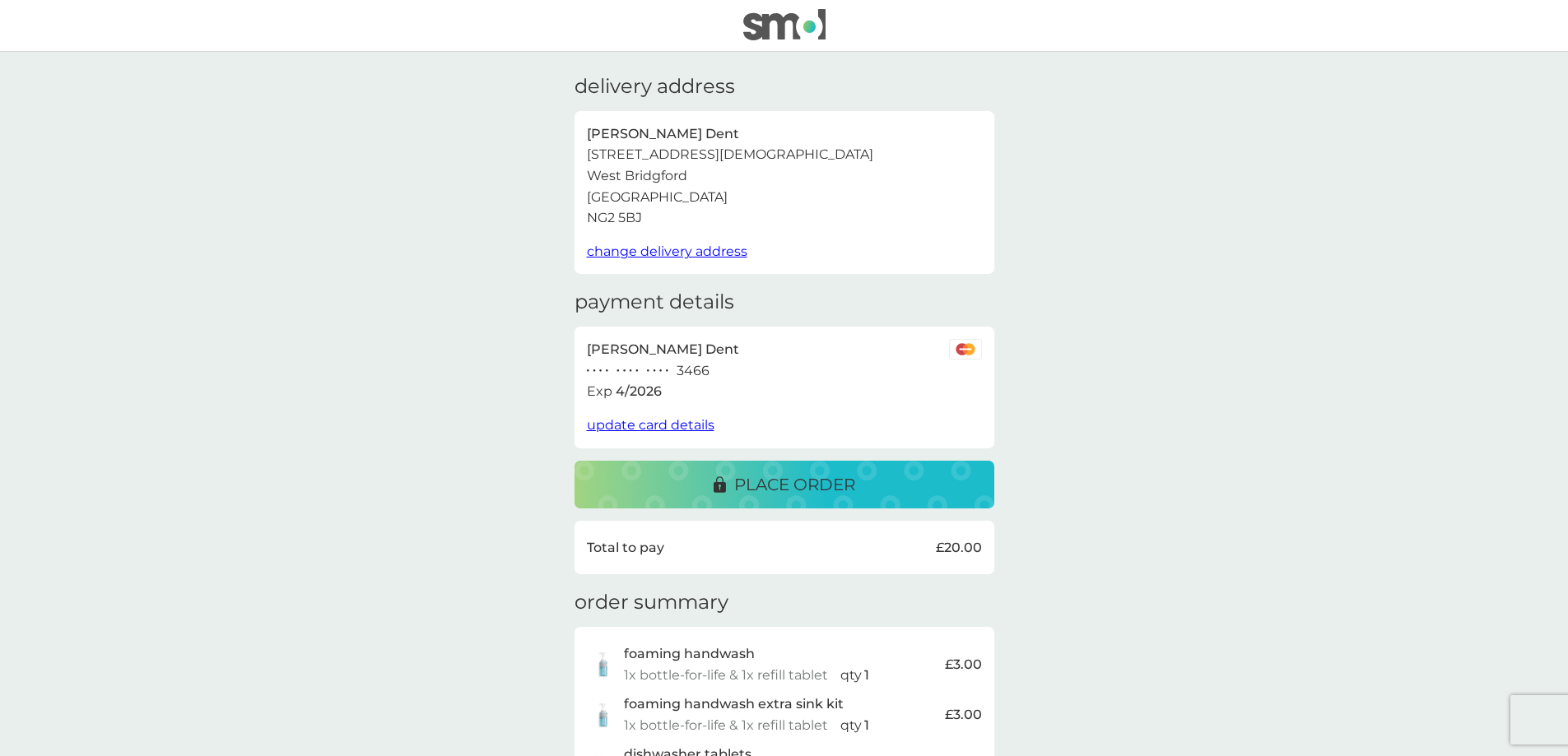
click at [787, 489] on p "place order" at bounding box center [794, 485] width 121 height 26
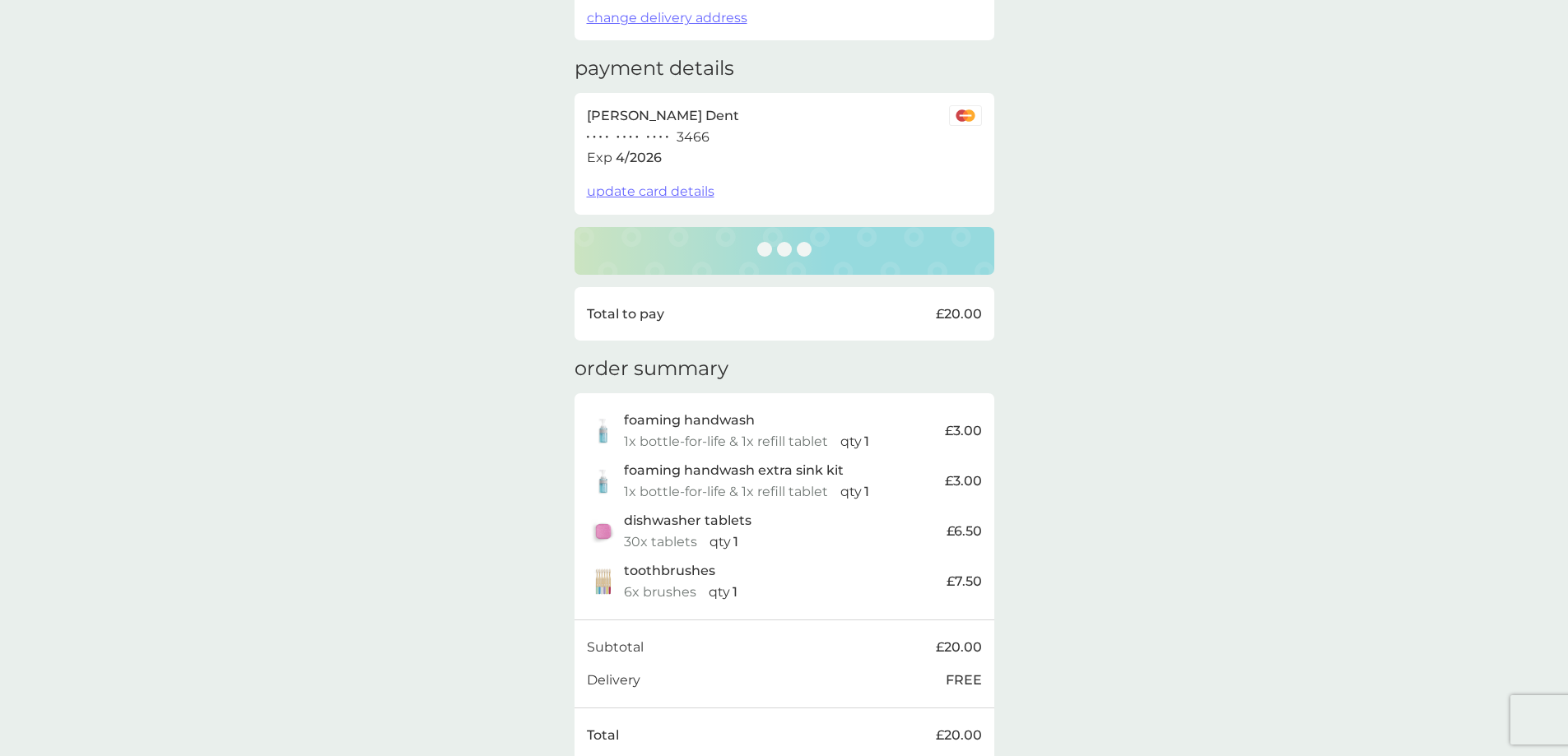
scroll to position [247, 0]
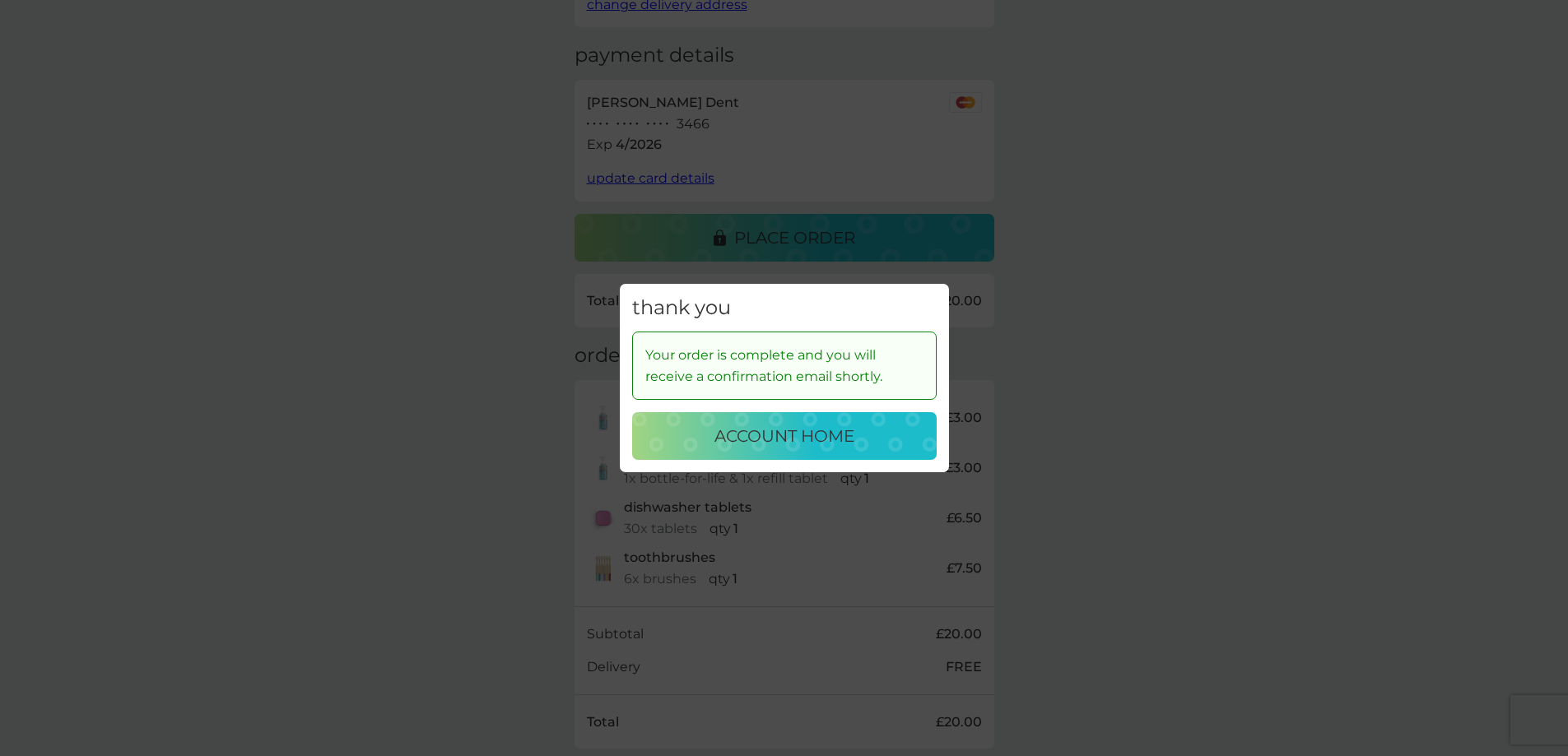
click at [727, 424] on p "account home" at bounding box center [784, 436] width 140 height 26
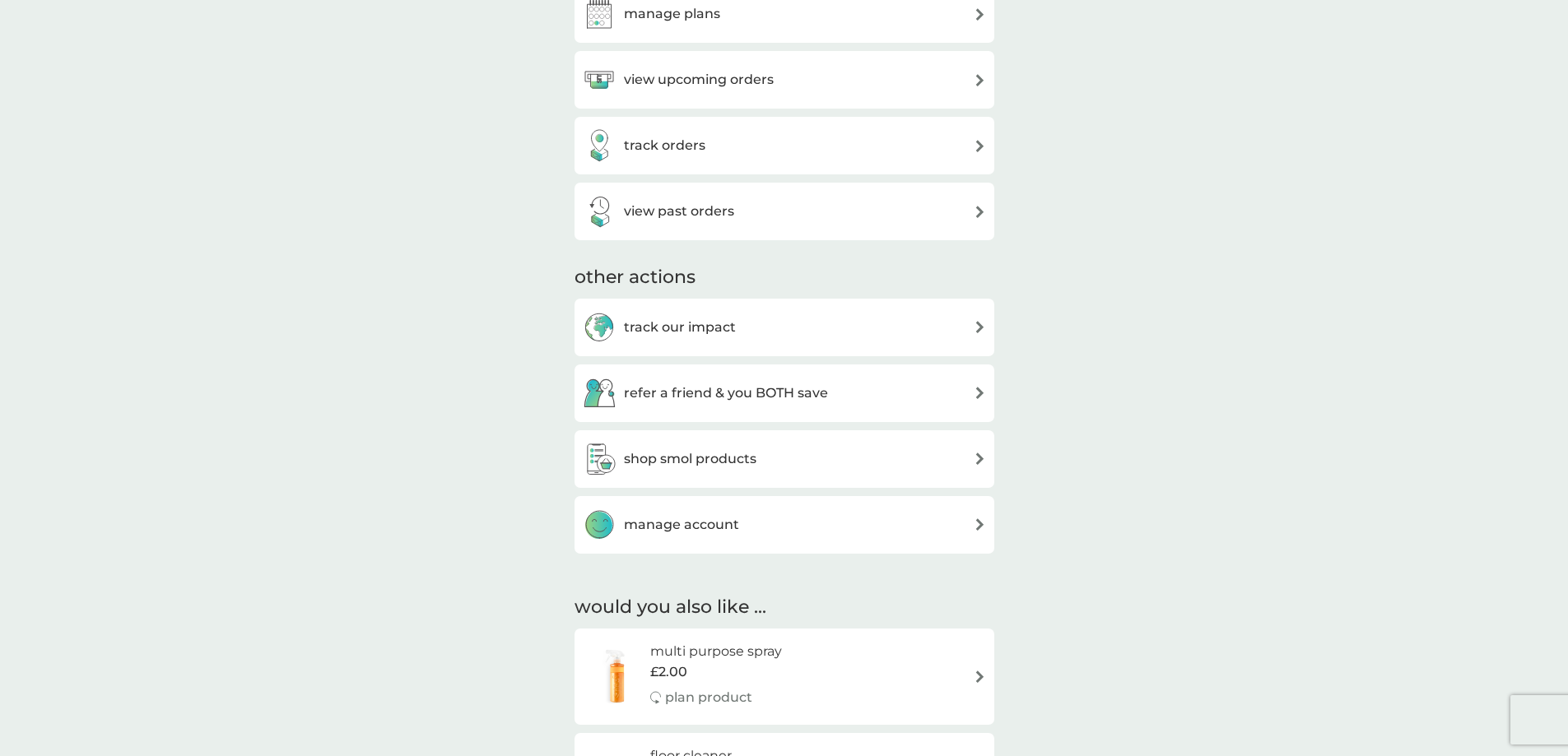
scroll to position [329, 0]
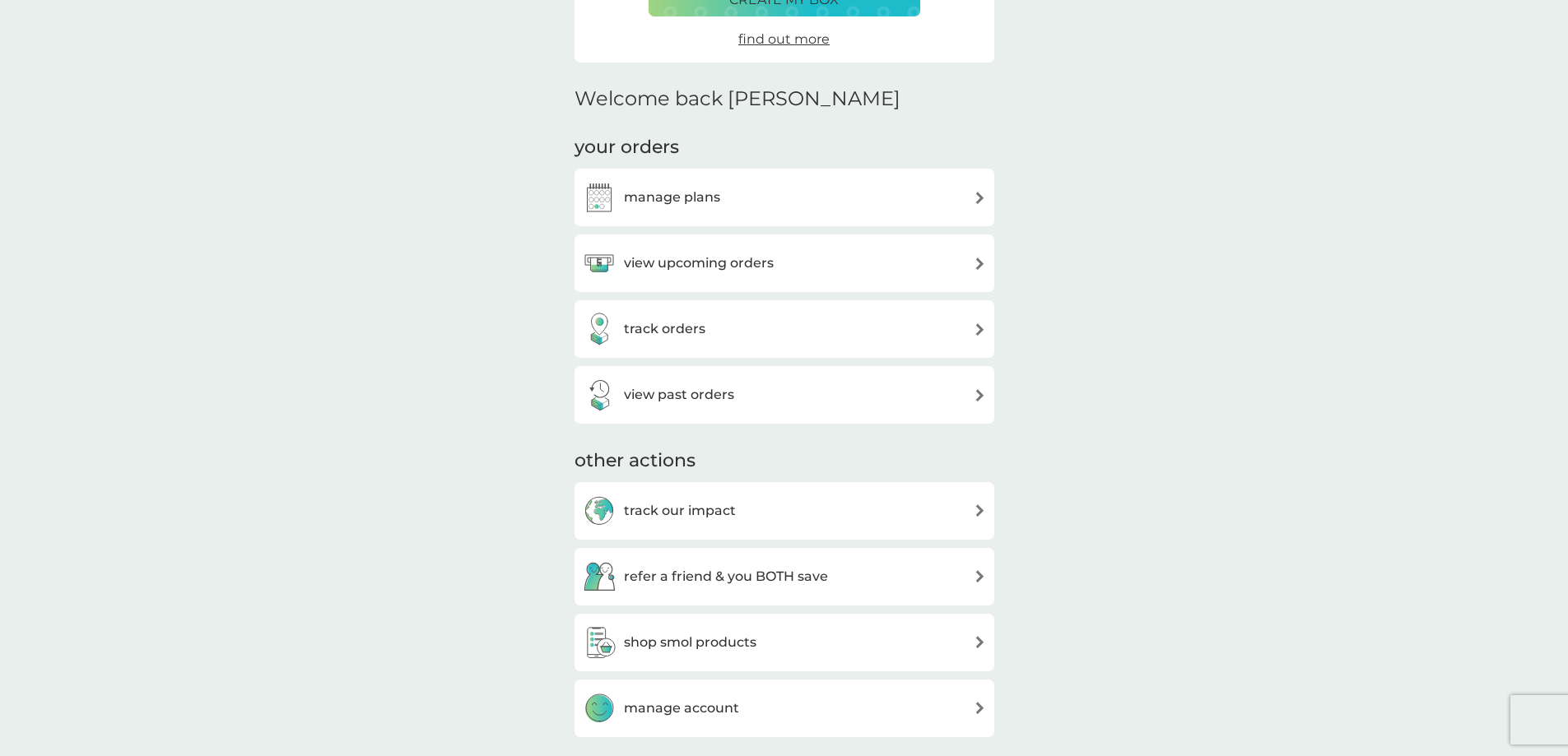
click at [777, 197] on div "manage plans" at bounding box center [784, 198] width 403 height 33
